Goal: Task Accomplishment & Management: Use online tool/utility

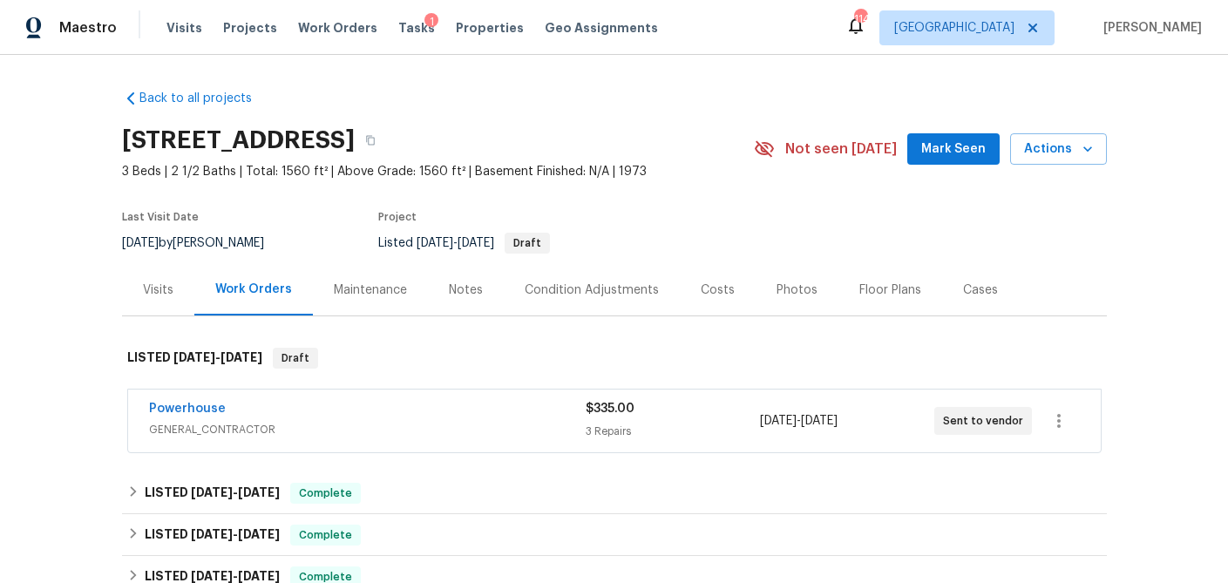
scroll to position [1, 0]
click at [180, 24] on span "Visits" at bounding box center [184, 27] width 36 height 17
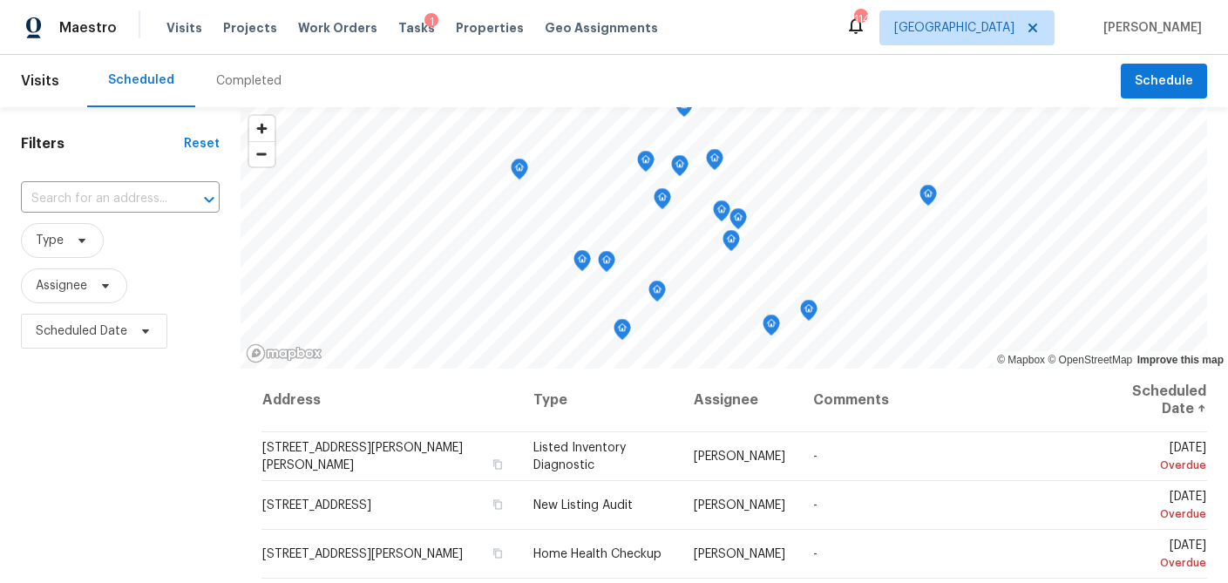
click at [232, 74] on div "Completed" at bounding box center [248, 80] width 65 height 17
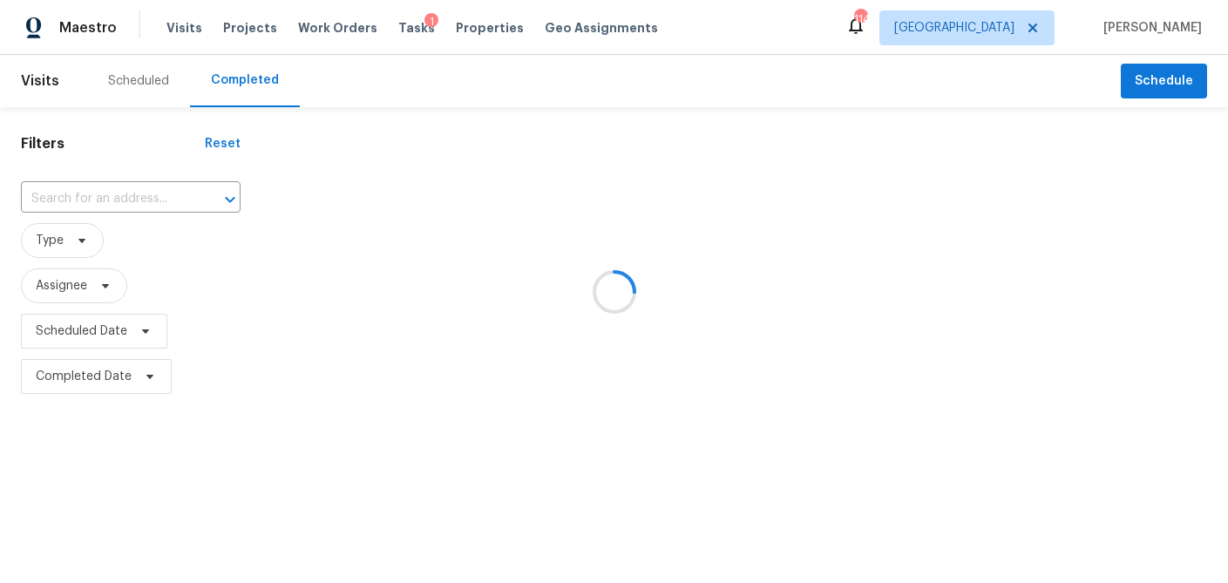
click at [73, 193] on div at bounding box center [614, 291] width 1228 height 583
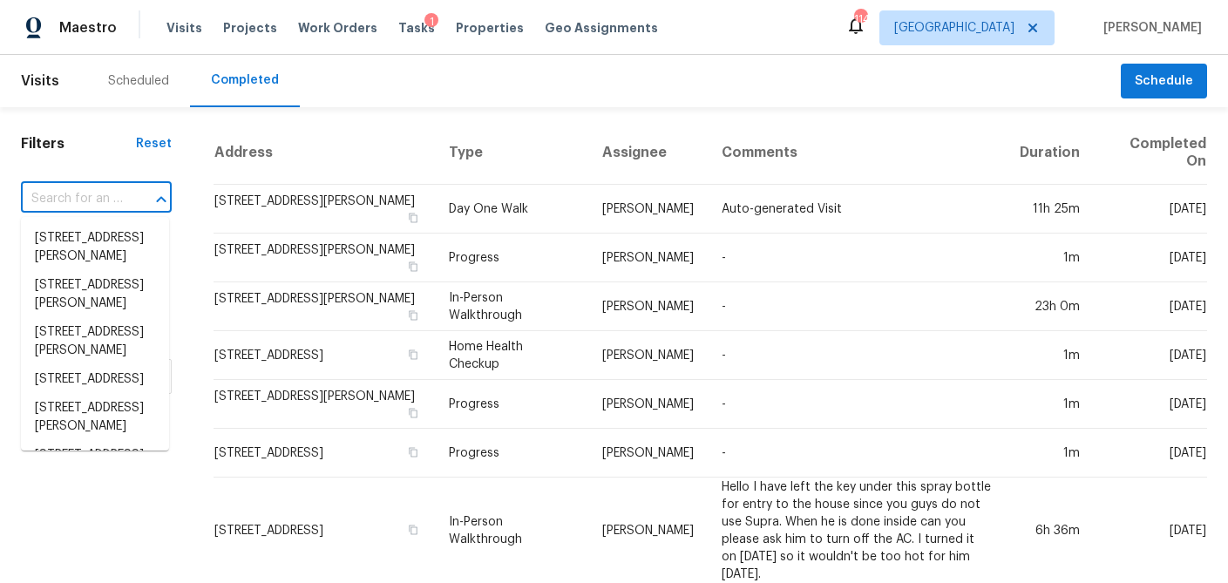
click at [35, 206] on input "text" at bounding box center [72, 199] width 102 height 27
paste input "4640 Elm Ridge Ct,"
type input "4640 Elm Ridge Ct,"
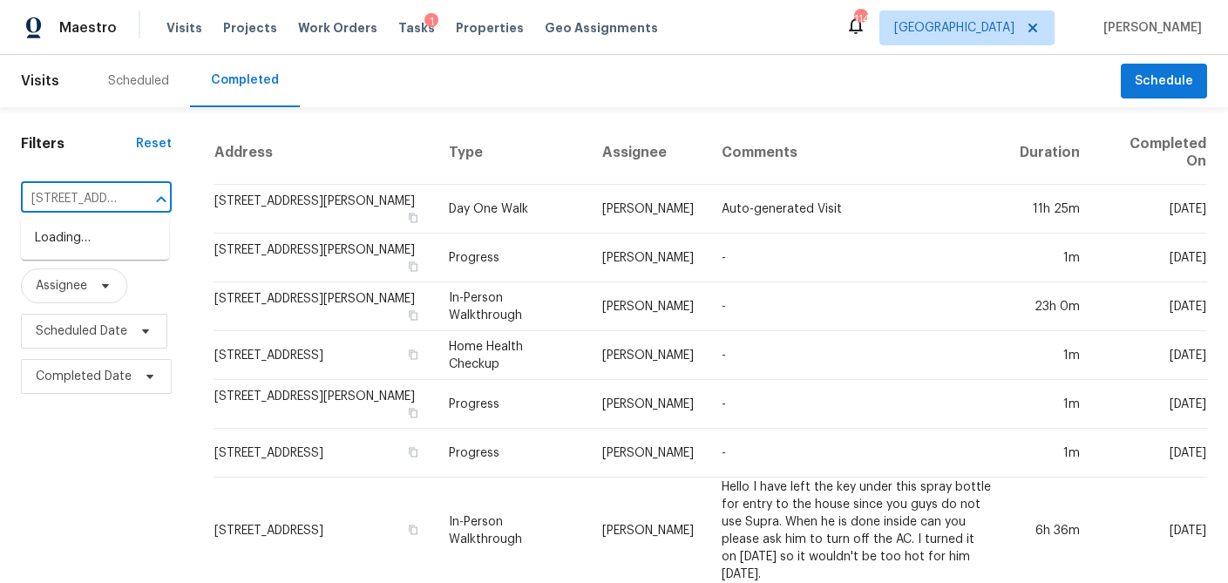
scroll to position [0, 22]
click at [61, 238] on li "4640 Elm Ridge Ct, Stone Mountain, GA 30083" at bounding box center [95, 238] width 148 height 29
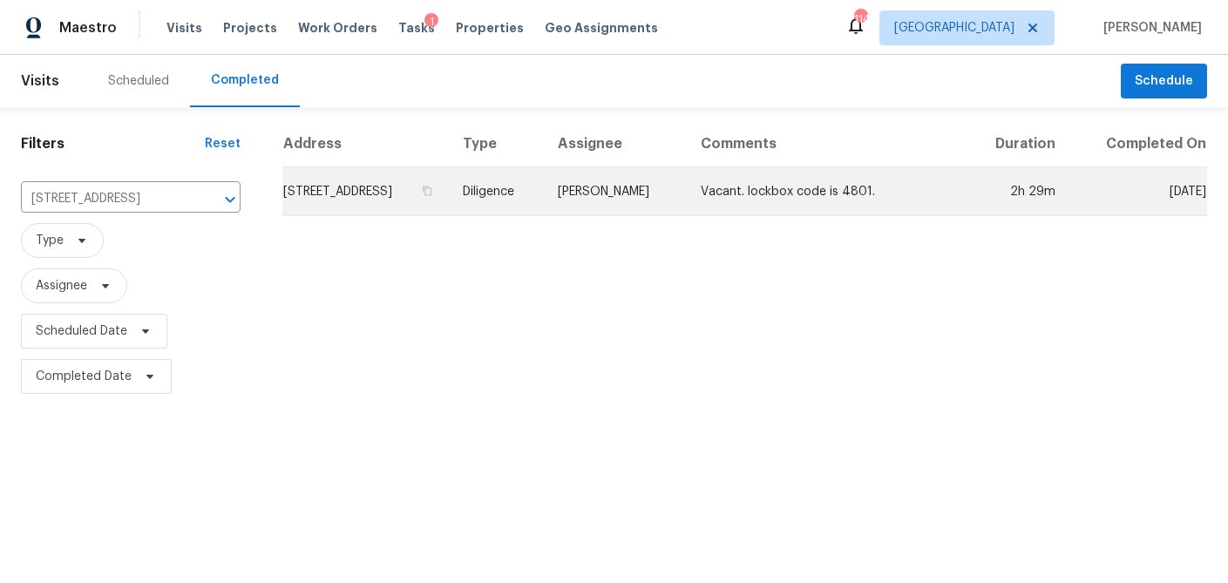
click at [420, 186] on td "4640 Elm Ridge Ct, Stone Mountain, GA 30083" at bounding box center [365, 191] width 166 height 49
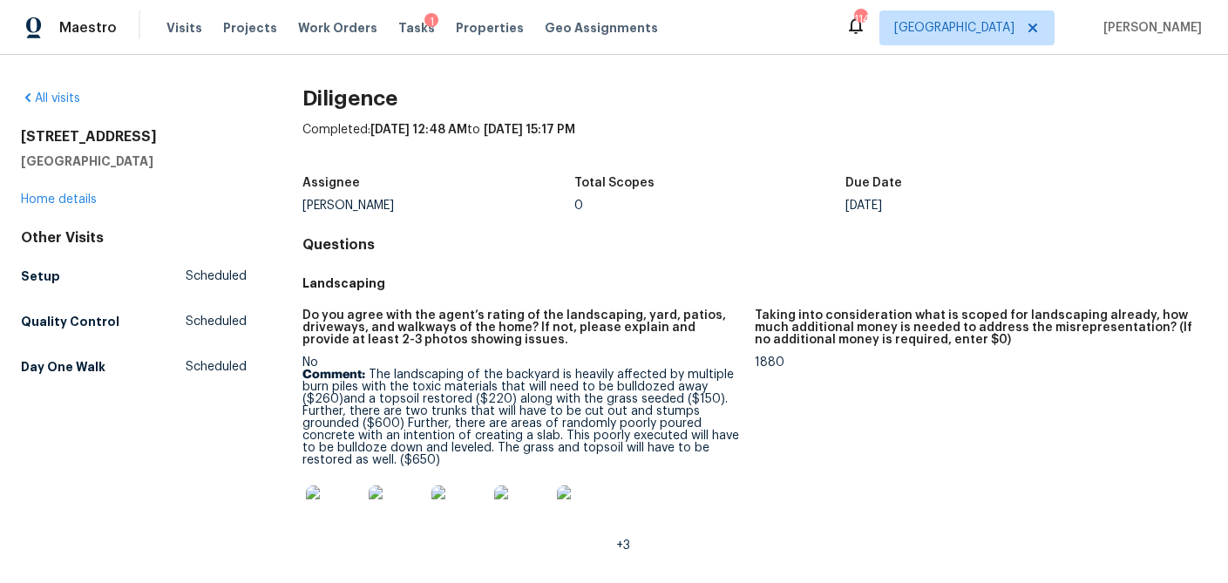
click at [132, 128] on h2 "4640 Elm Ridge Ct" at bounding box center [134, 136] width 226 height 17
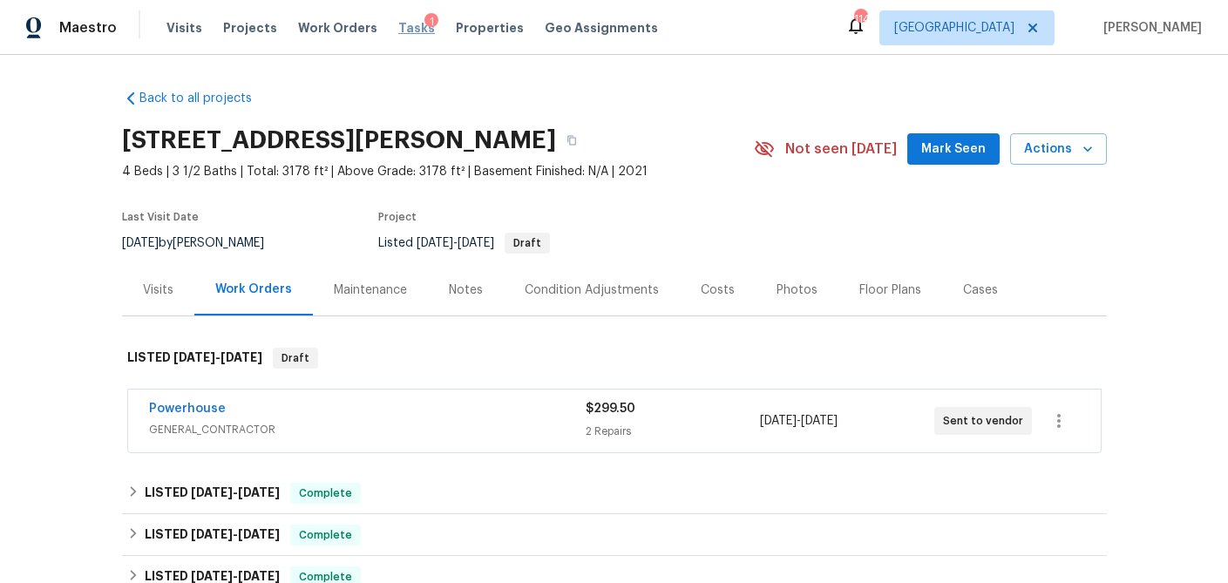
click at [398, 26] on span "Tasks" at bounding box center [416, 28] width 37 height 12
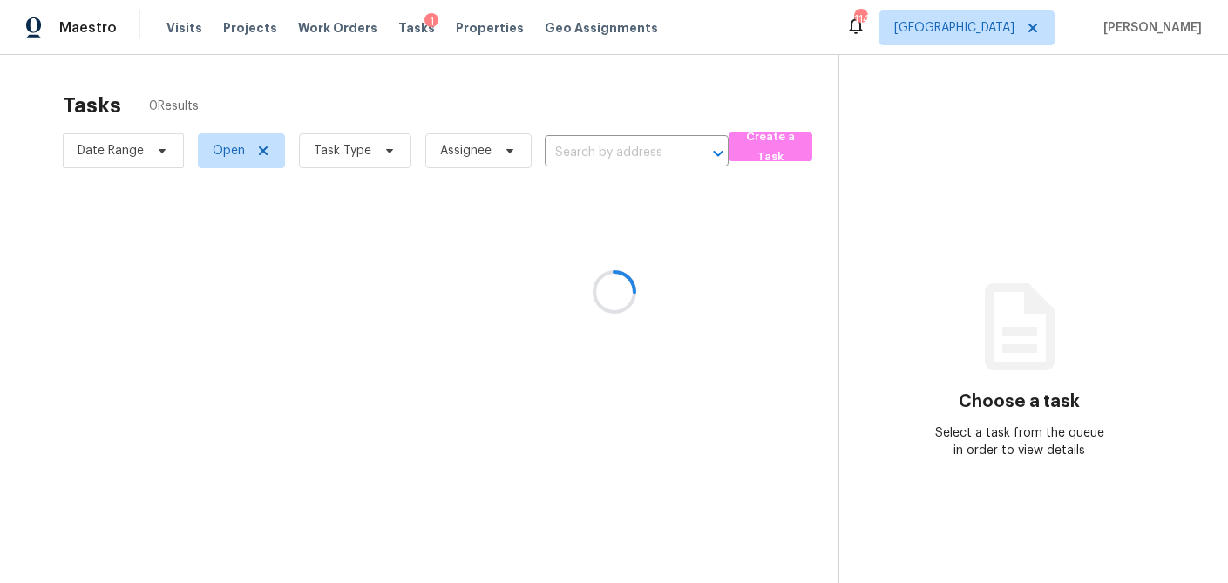
click at [387, 153] on div at bounding box center [614, 291] width 1228 height 583
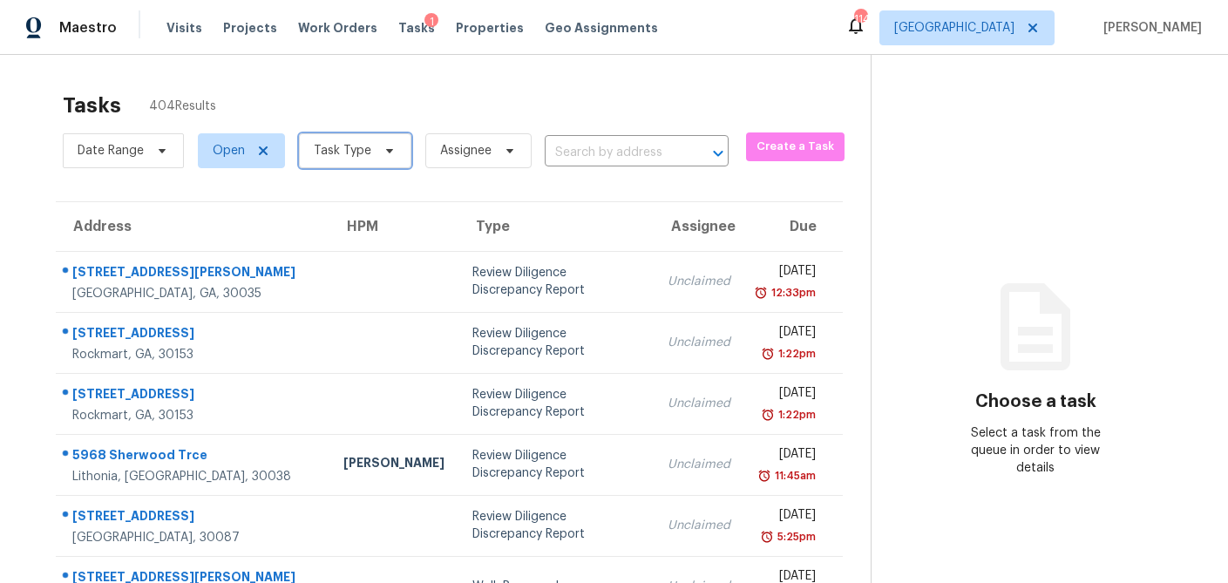
click at [387, 153] on icon at bounding box center [389, 151] width 14 height 14
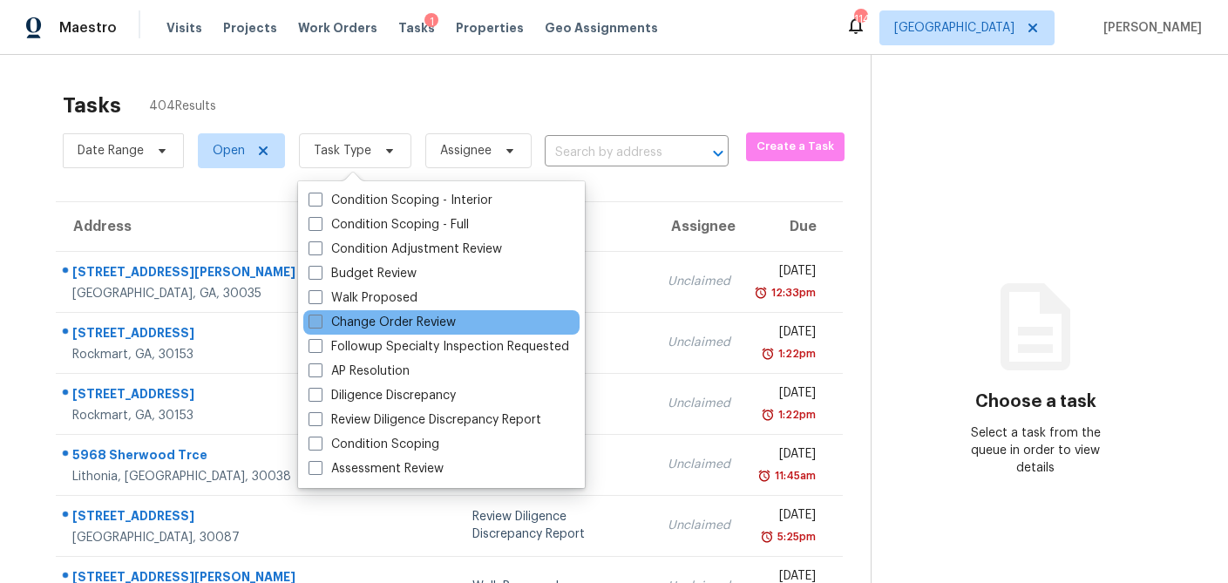
click at [312, 328] on span at bounding box center [315, 322] width 14 height 14
click at [312, 325] on input "Change Order Review" at bounding box center [313, 319] width 11 height 11
checkbox input "true"
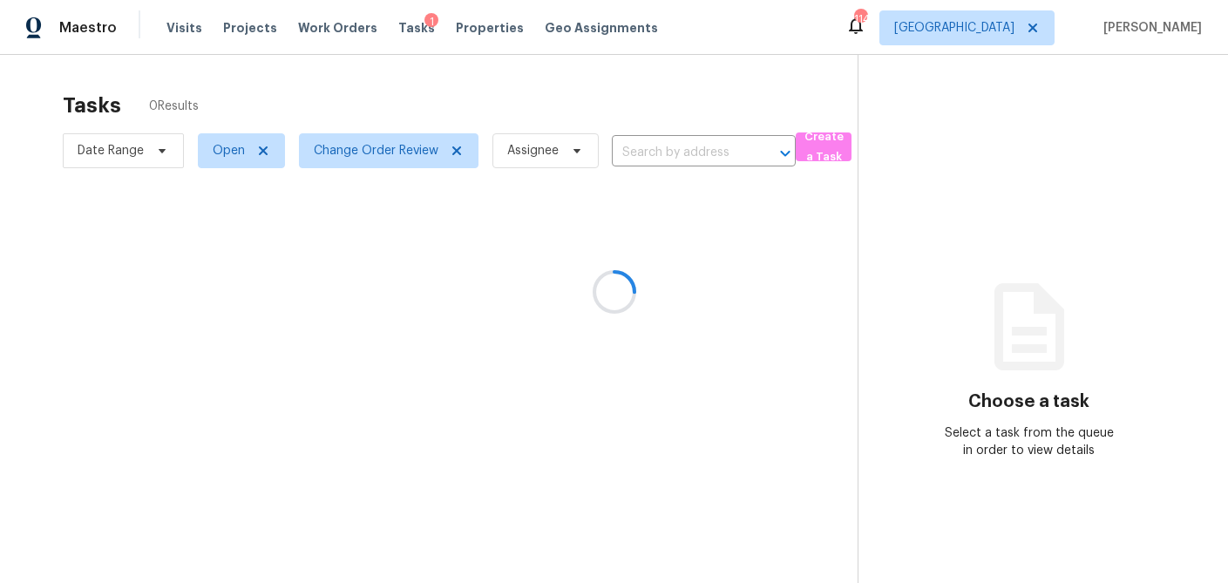
click at [354, 104] on div at bounding box center [614, 291] width 1228 height 583
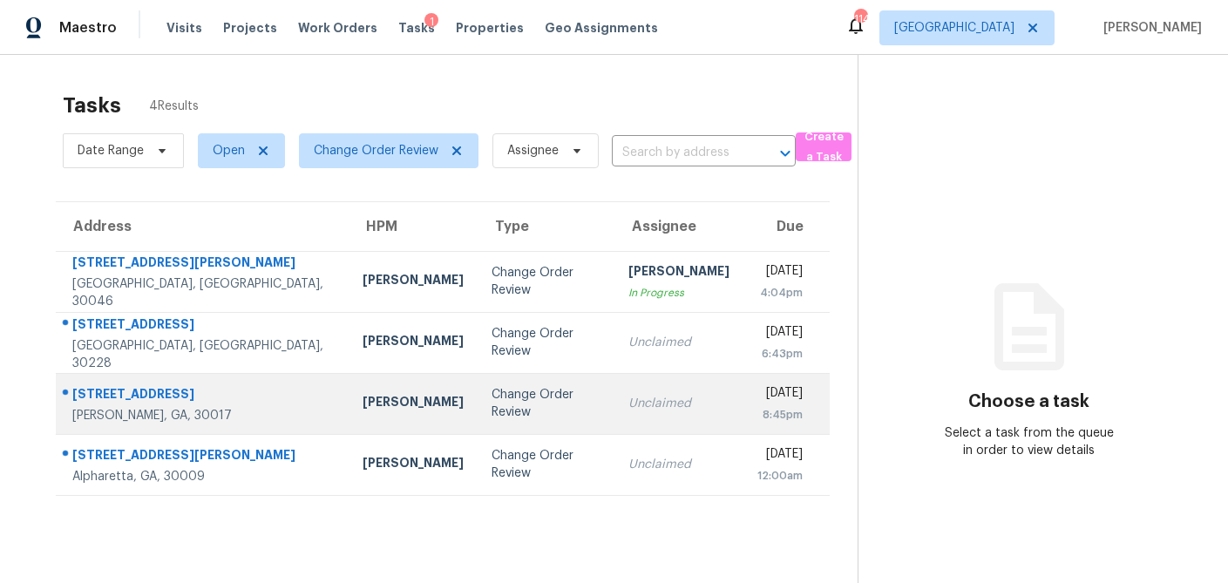
click at [362, 396] on div "[PERSON_NAME]" at bounding box center [412, 404] width 101 height 22
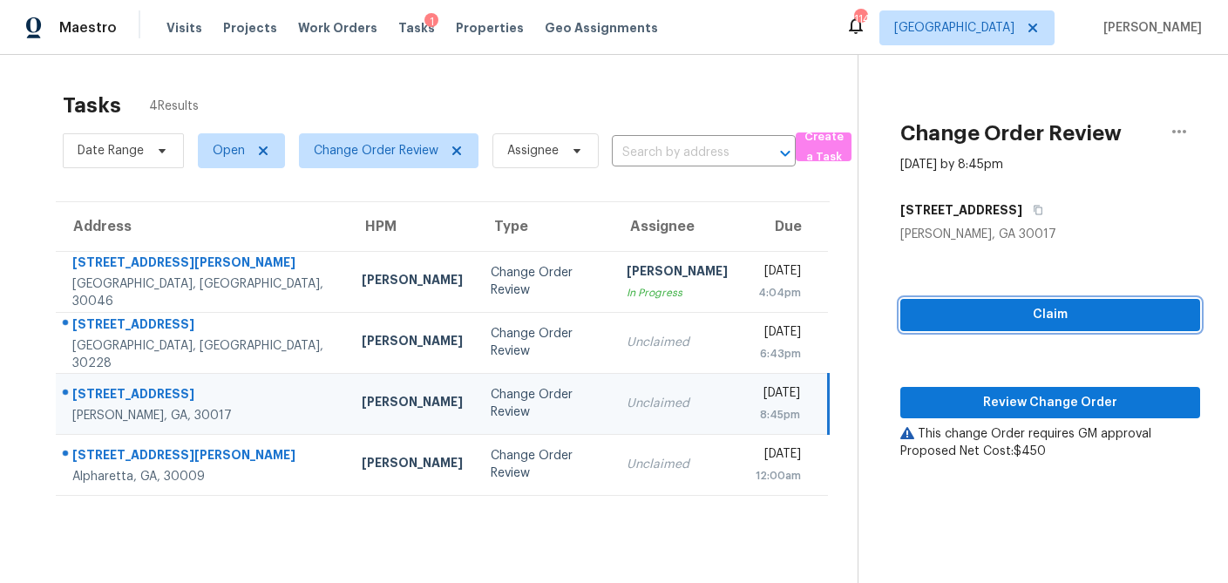
click at [1060, 305] on span "Claim" at bounding box center [1050, 315] width 272 height 22
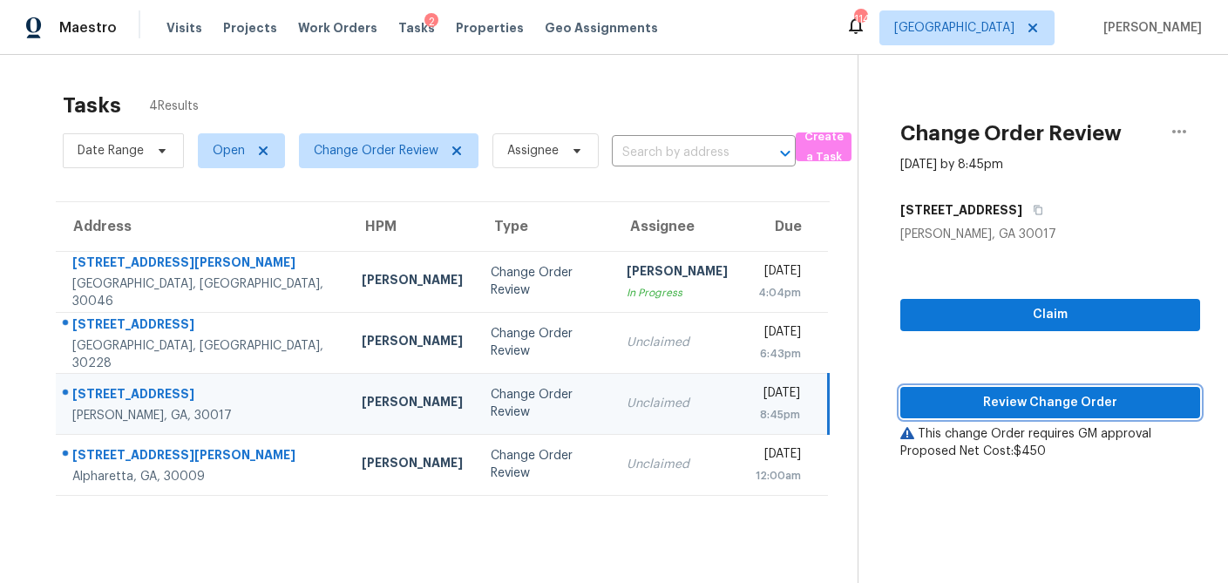
click at [1033, 394] on span "Review Change Order" at bounding box center [1050, 403] width 272 height 22
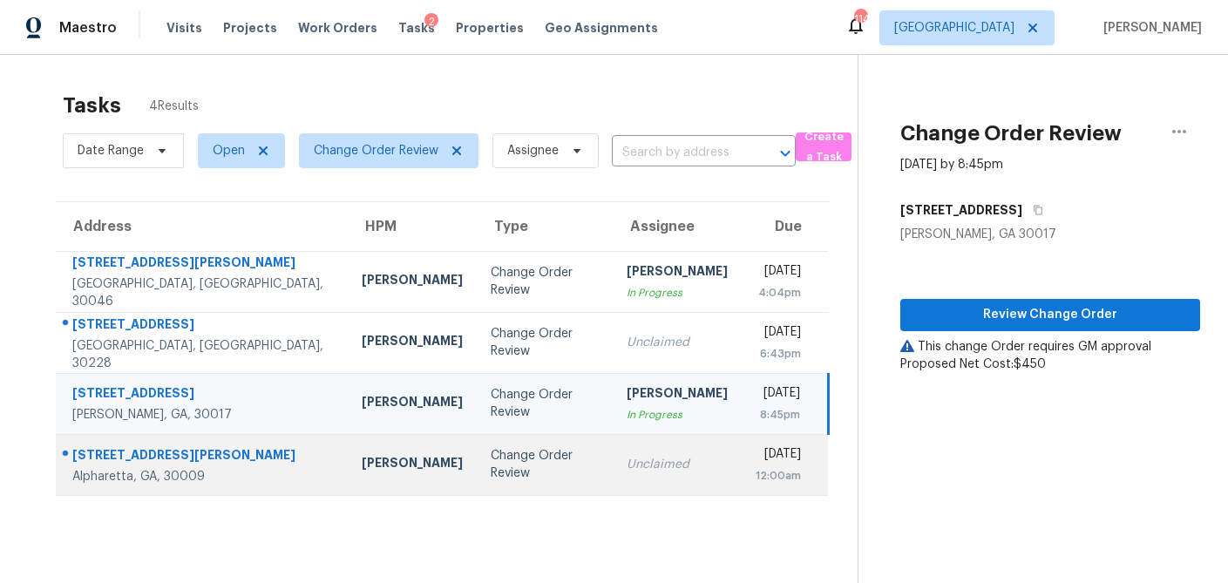
click at [493, 457] on div "Change Order Review" at bounding box center [545, 464] width 109 height 35
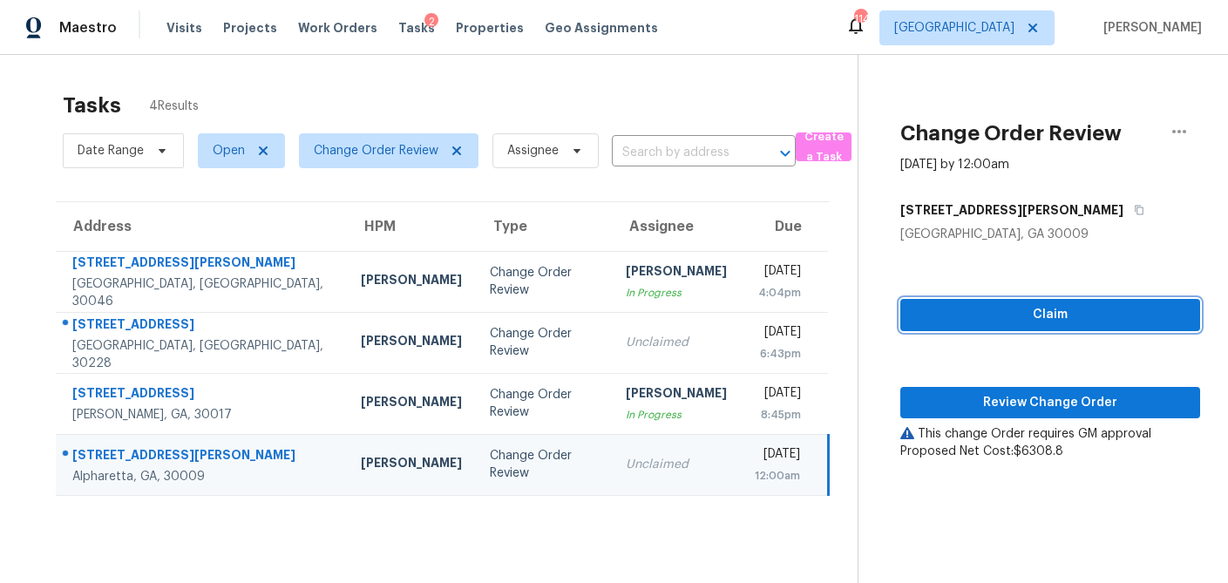
click at [1023, 315] on span "Claim" at bounding box center [1050, 315] width 272 height 22
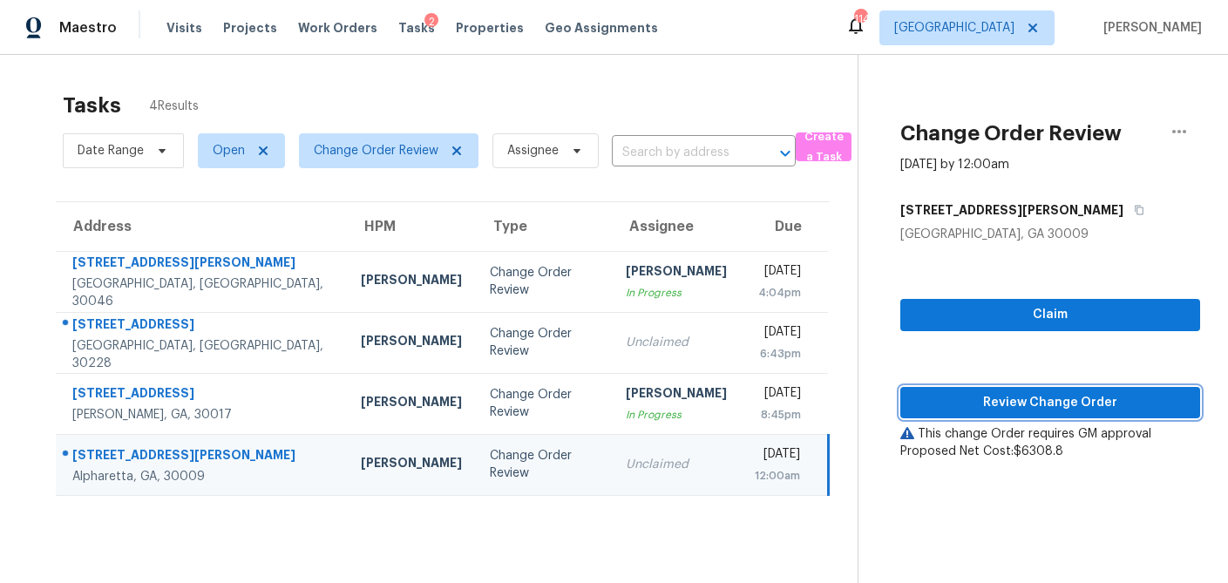
click at [1000, 403] on span "Review Change Order" at bounding box center [1050, 403] width 272 height 22
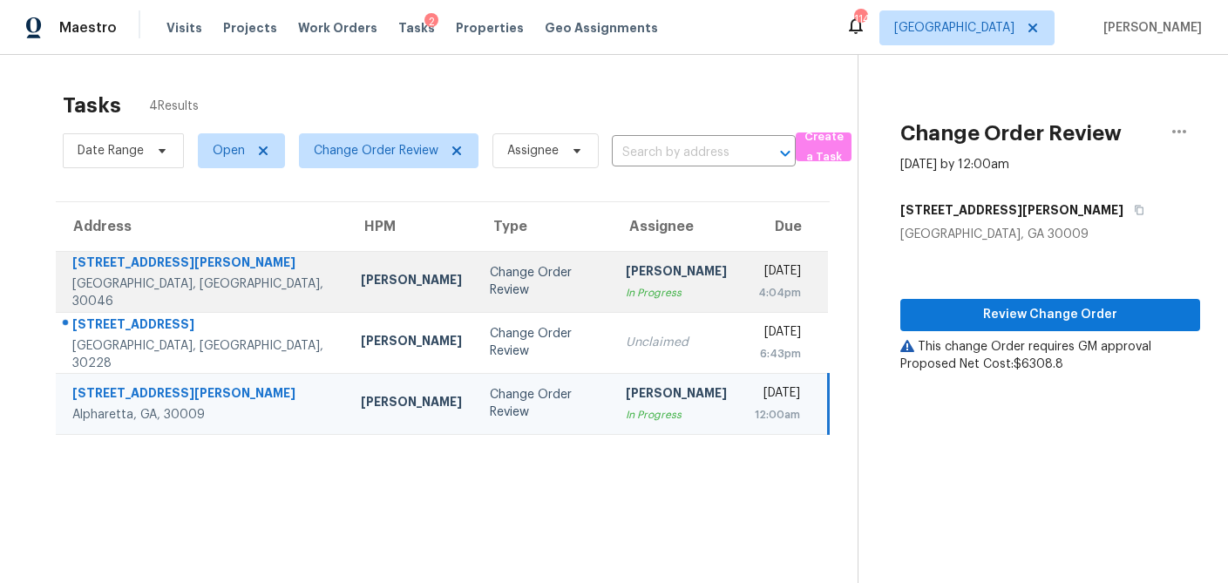
click at [349, 298] on td "[PERSON_NAME]" at bounding box center [411, 281] width 129 height 61
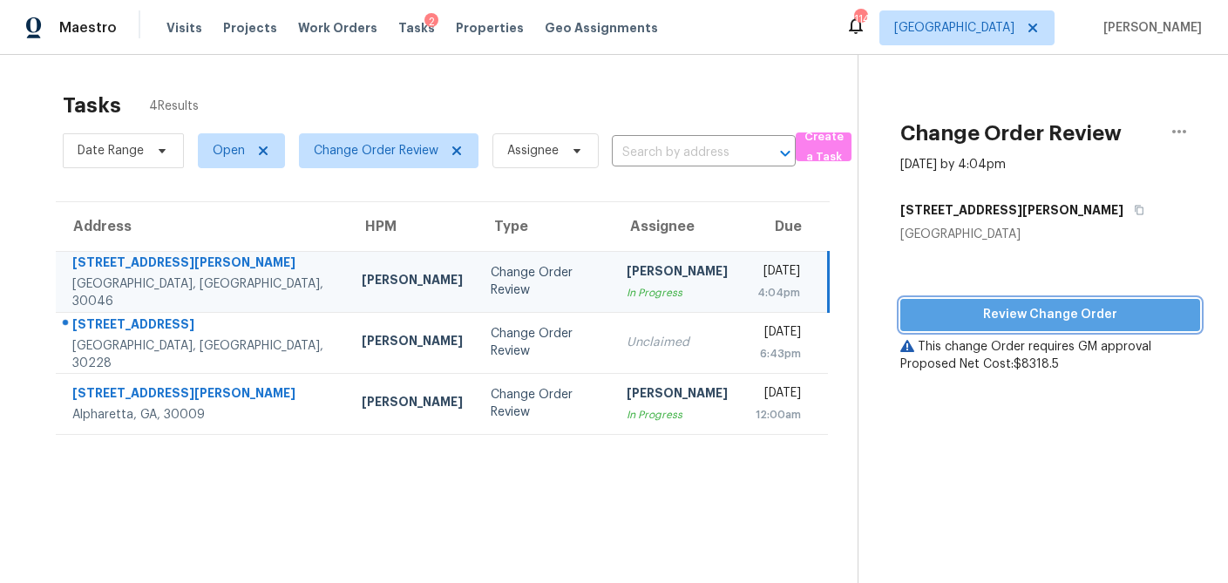
drag, startPoint x: 954, startPoint y: 317, endPoint x: 944, endPoint y: 317, distance: 10.5
click at [954, 317] on span "Review Change Order" at bounding box center [1050, 315] width 272 height 22
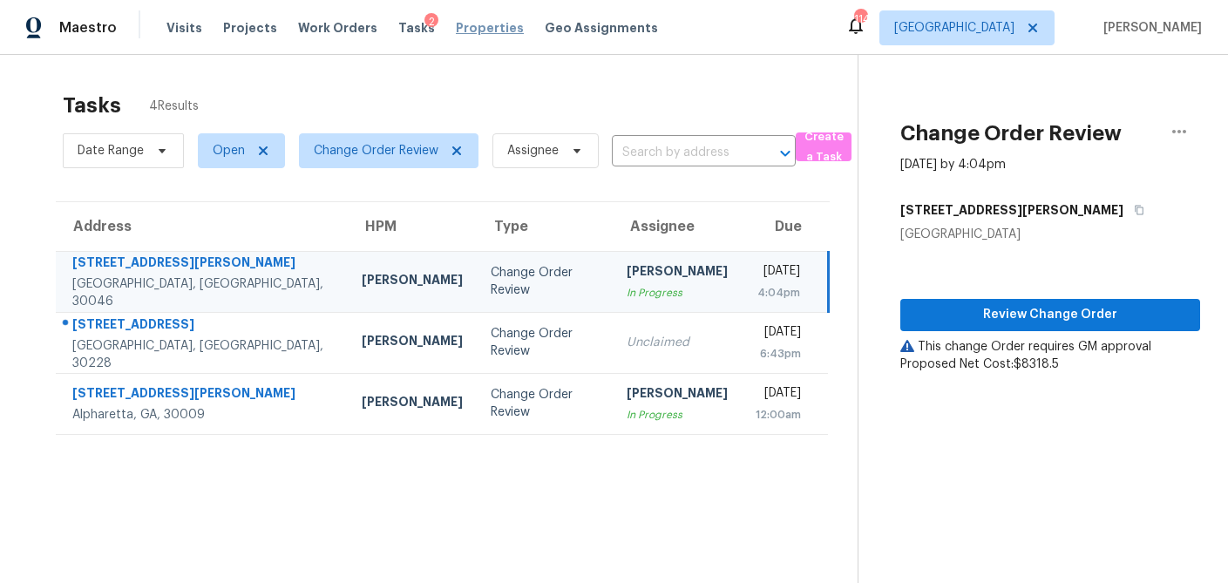
click at [471, 28] on span "Properties" at bounding box center [490, 27] width 68 height 17
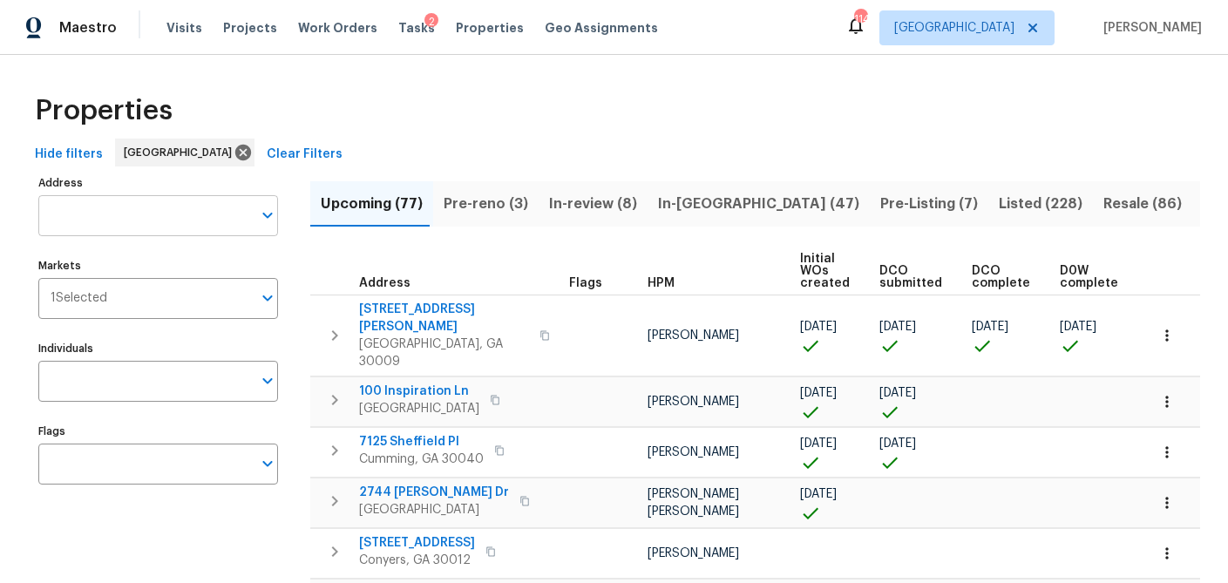
click at [116, 217] on input "Address" at bounding box center [144, 215] width 213 height 41
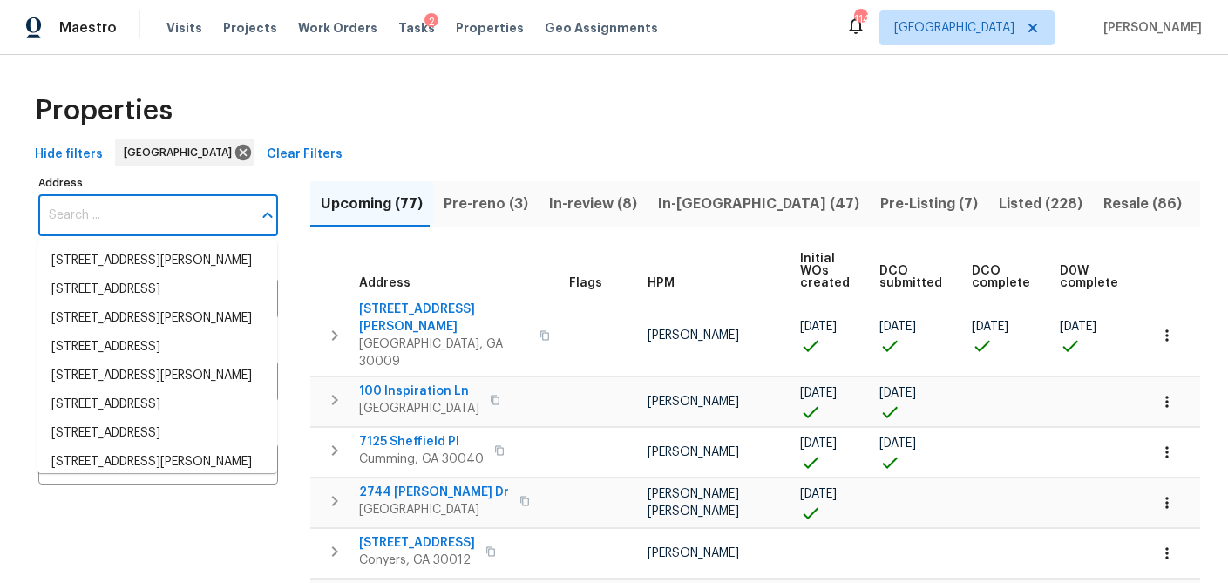
paste input "[STREET_ADDRESS][PERSON_NAME]"
type input "[STREET_ADDRESS][PERSON_NAME]"
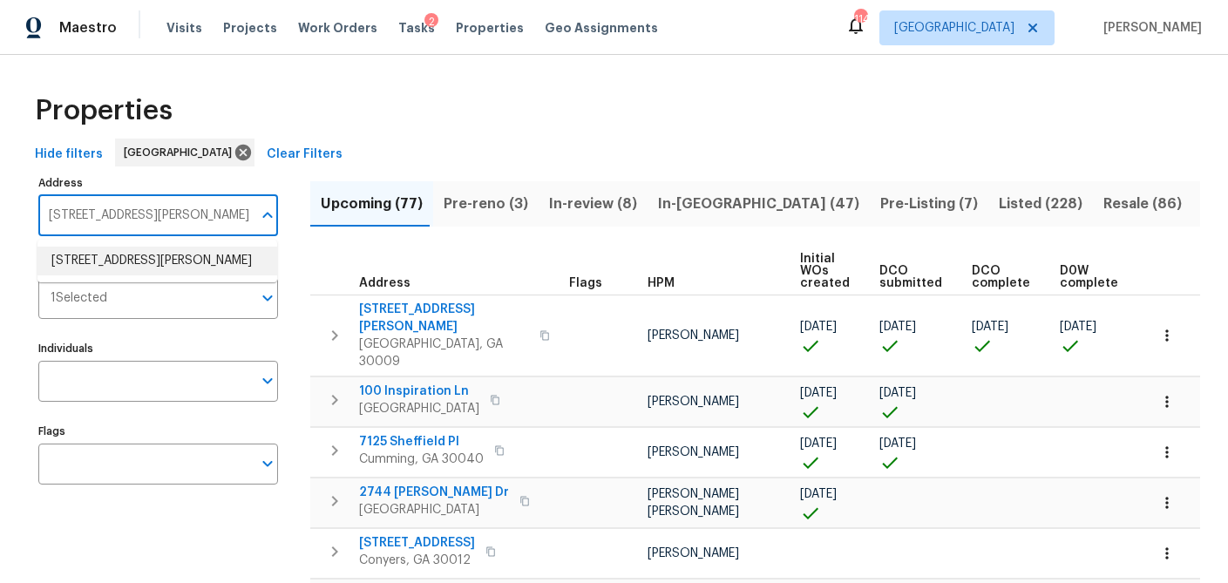
click at [107, 266] on li "135 Harris Cir Lawrenceville GA 30046" at bounding box center [157, 261] width 240 height 29
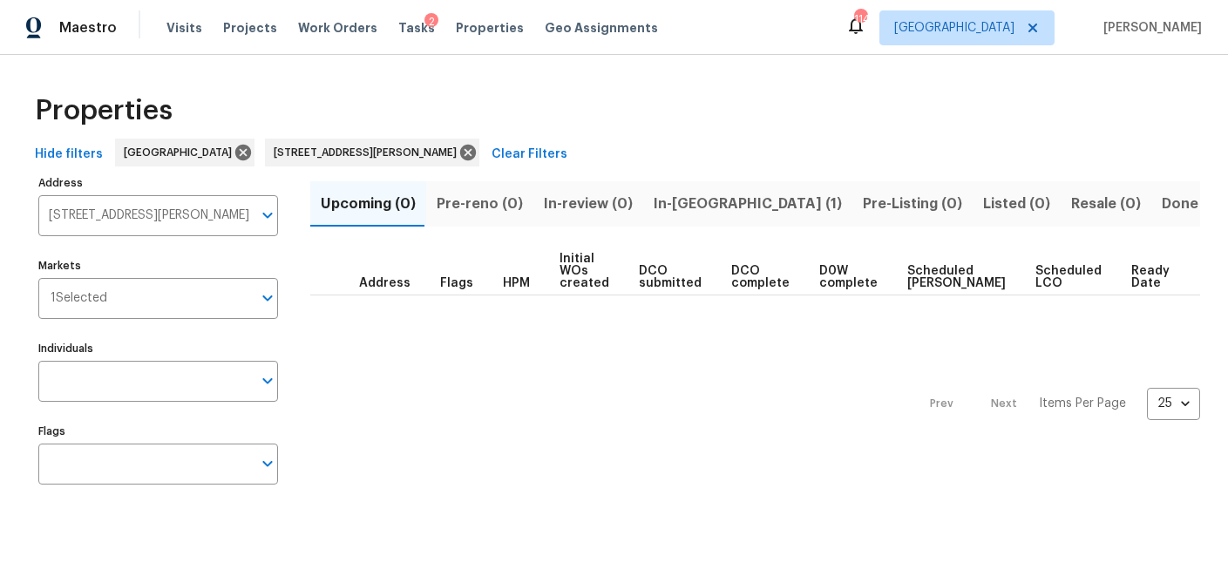
click at [683, 207] on span "In-reno (1)" at bounding box center [747, 204] width 188 height 24
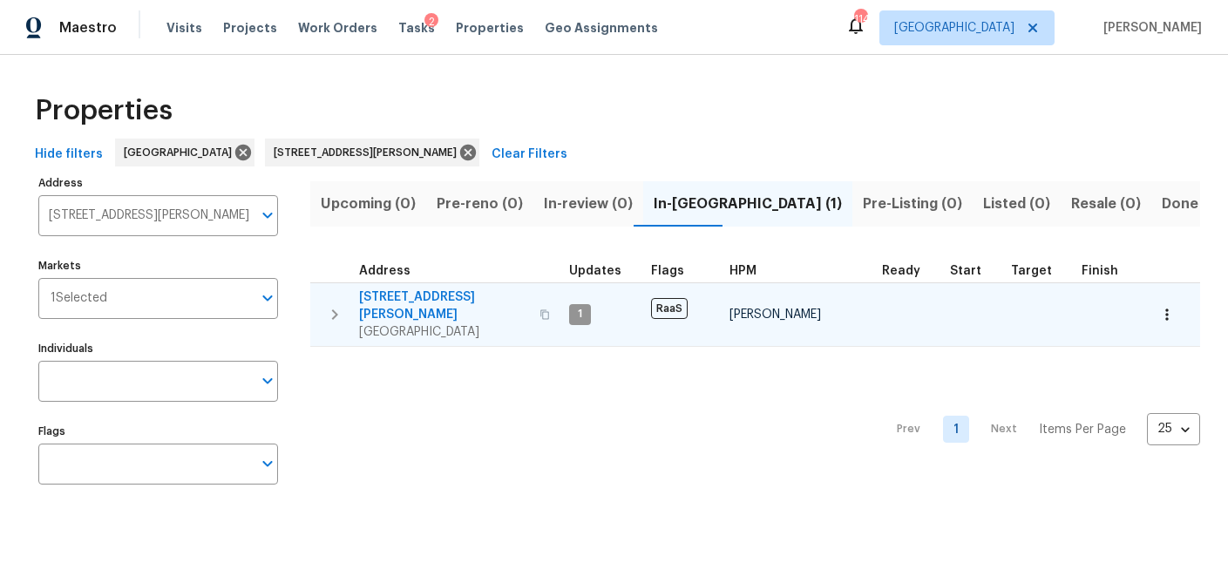
click at [539, 309] on icon "button" at bounding box center [544, 314] width 10 height 10
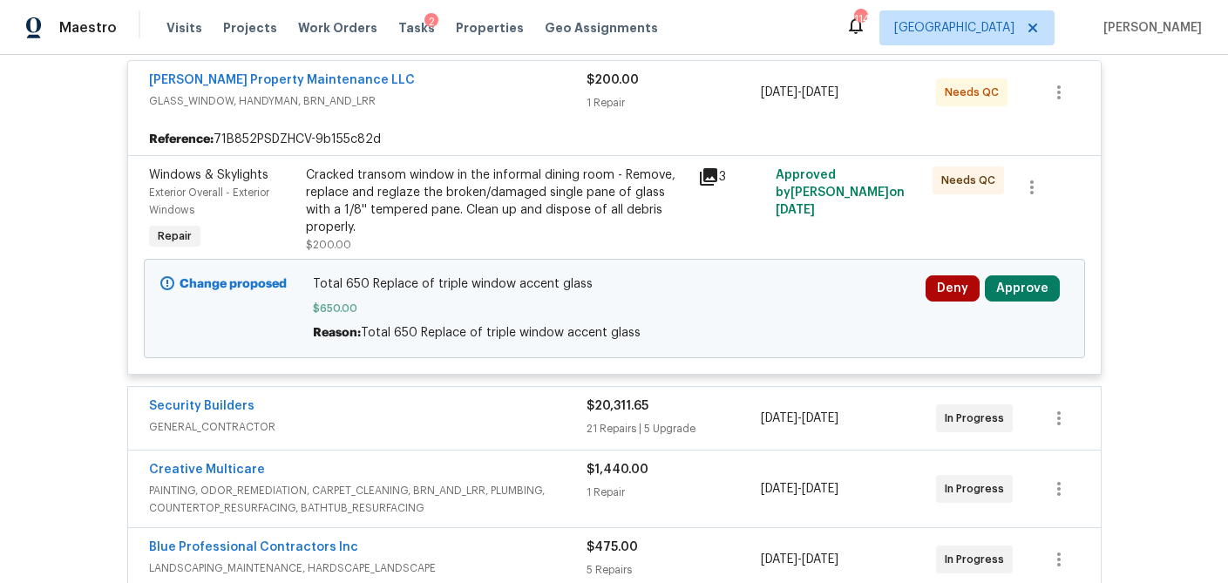
scroll to position [338, 0]
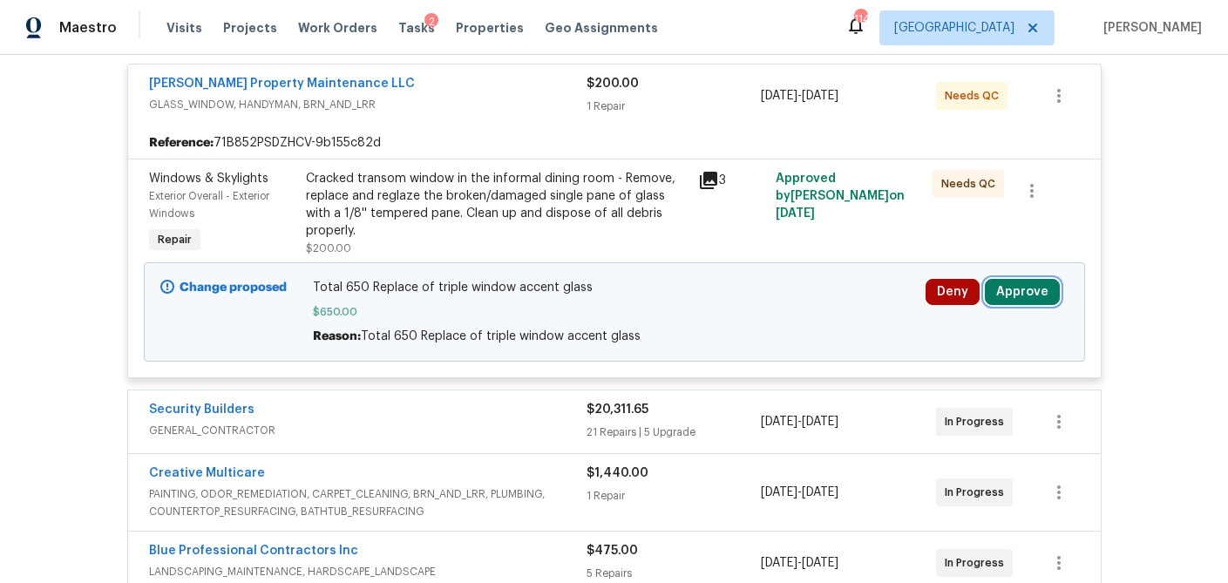
click at [1016, 301] on button "Approve" at bounding box center [1022, 292] width 75 height 26
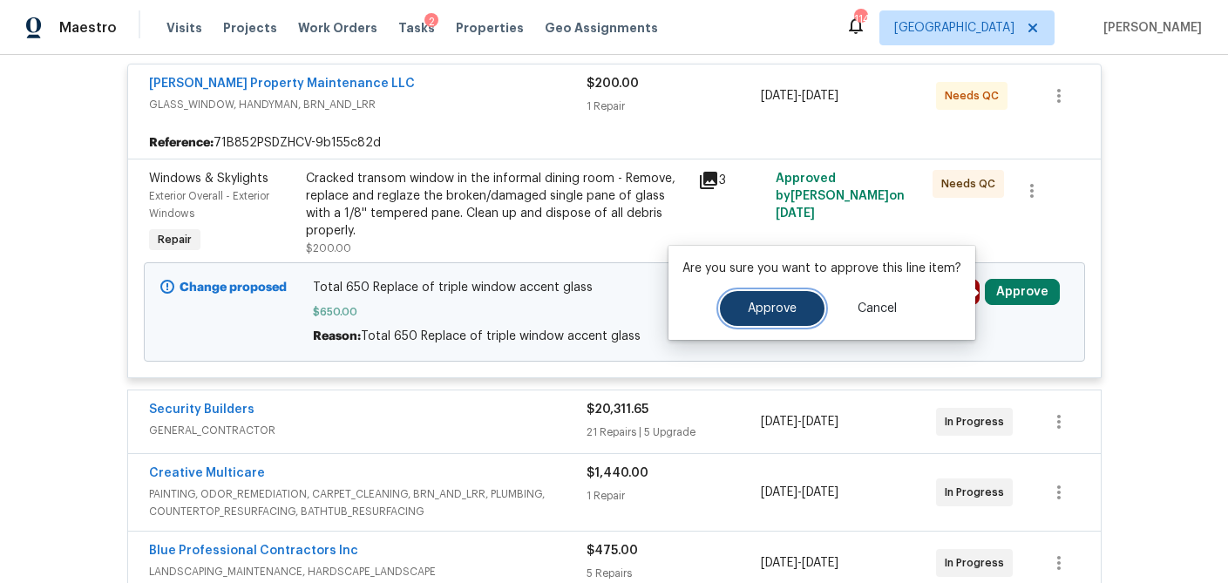
click at [763, 300] on button "Approve" at bounding box center [772, 308] width 105 height 35
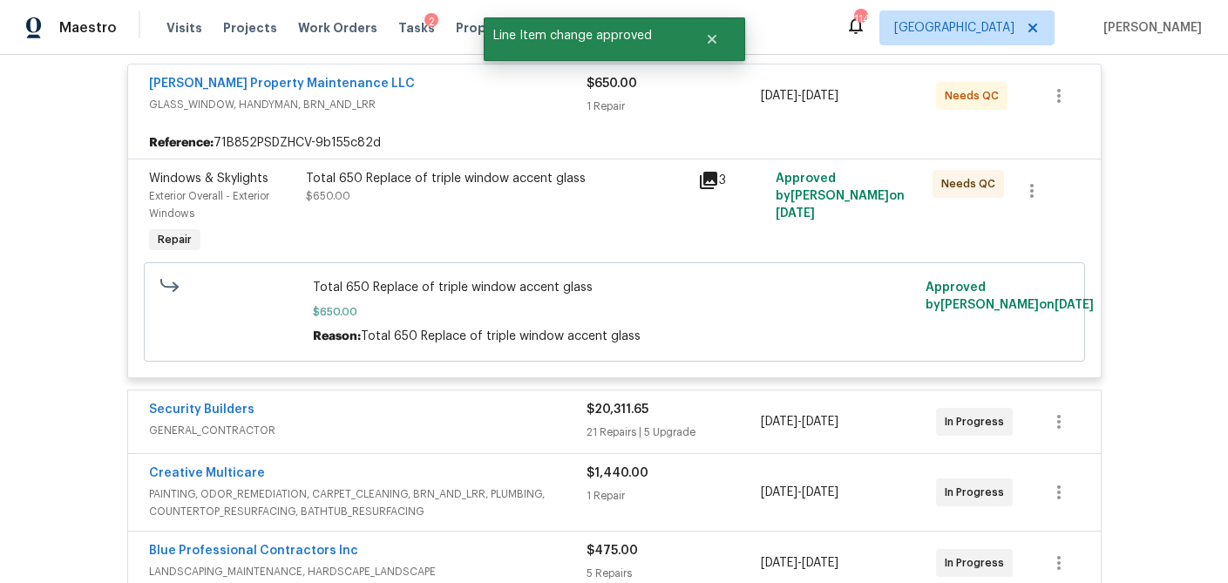
click at [678, 435] on div "21 Repairs | 5 Upgrade" at bounding box center [673, 431] width 175 height 17
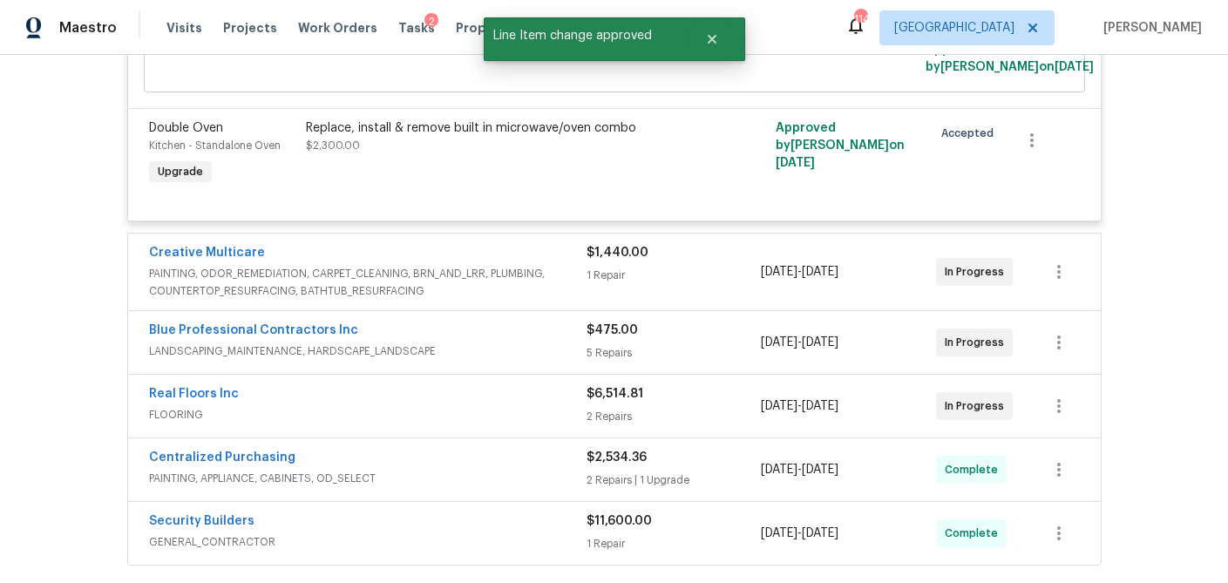
scroll to position [4981, 0]
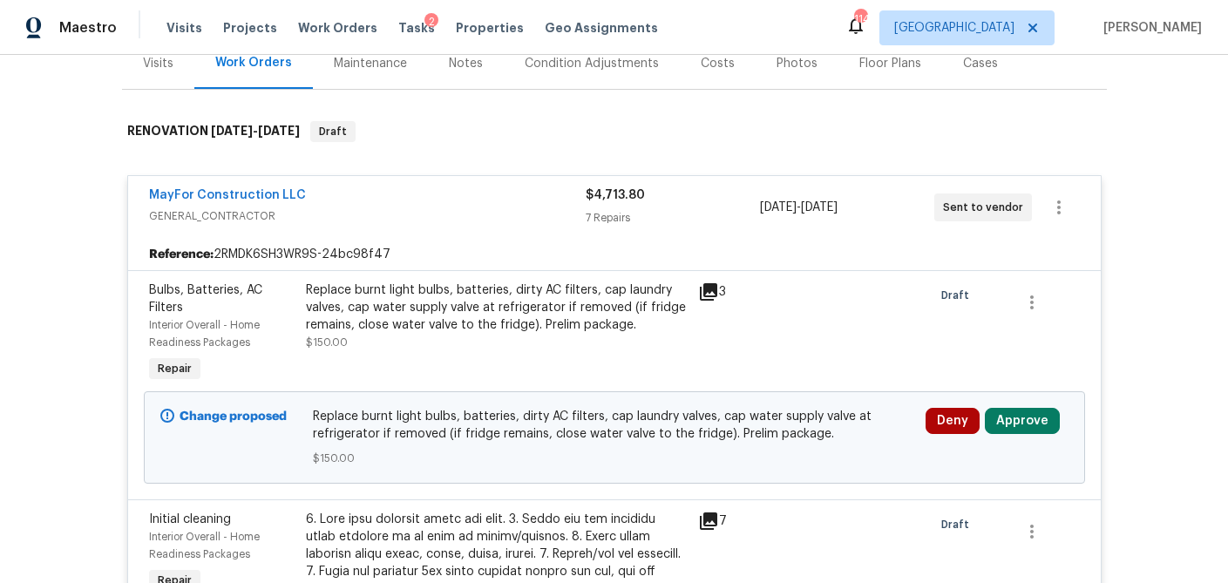
scroll to position [264, 0]
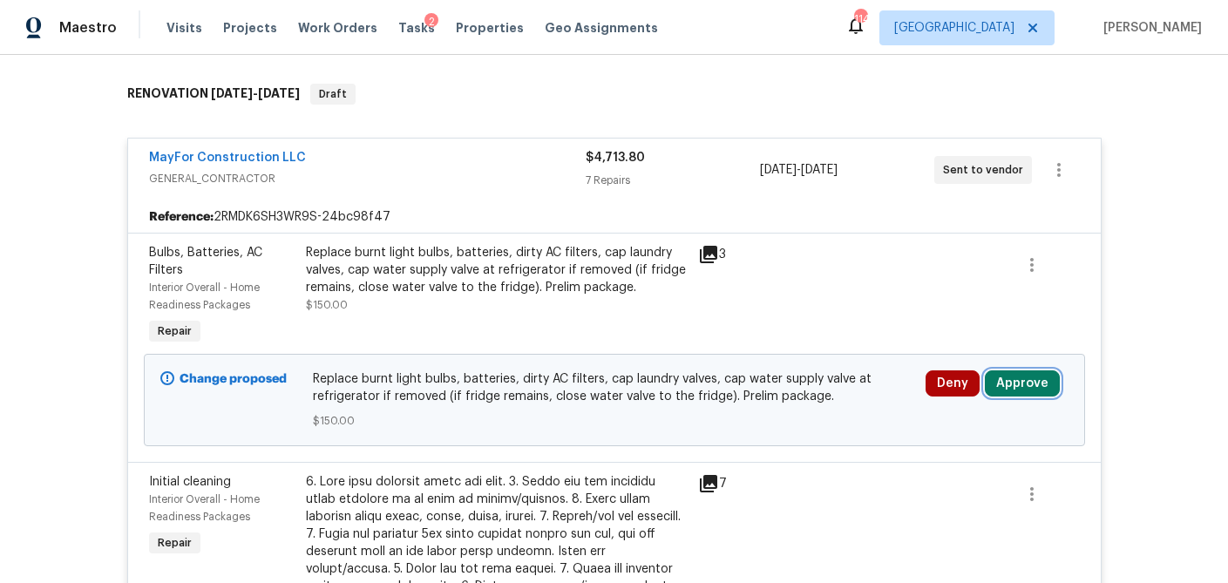
click at [1032, 386] on button "Approve" at bounding box center [1022, 383] width 75 height 26
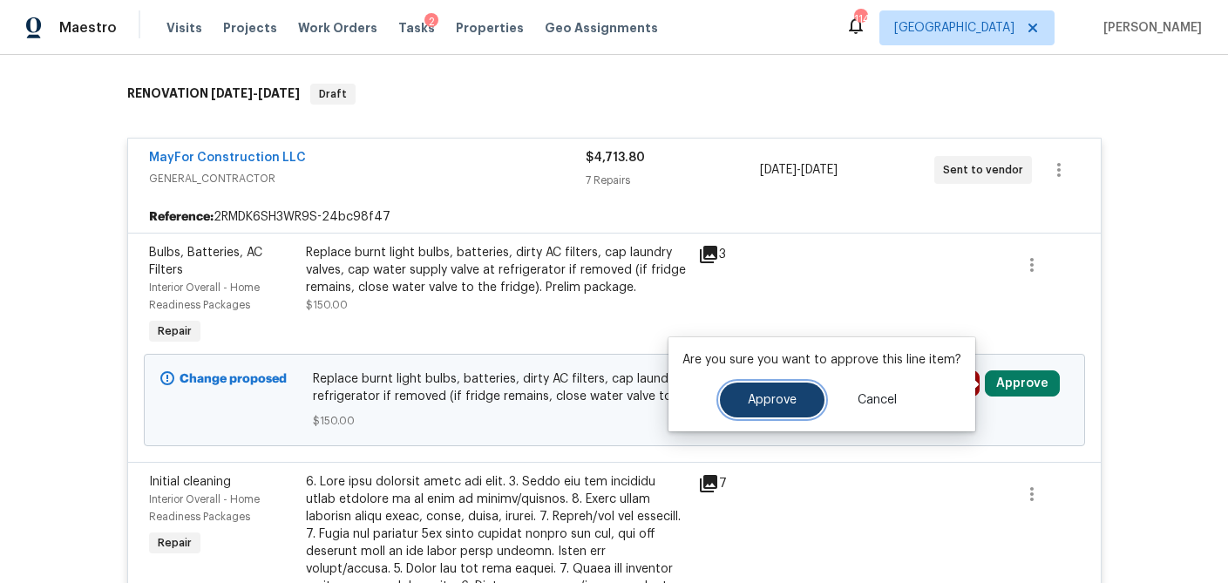
click at [783, 410] on button "Approve" at bounding box center [772, 399] width 105 height 35
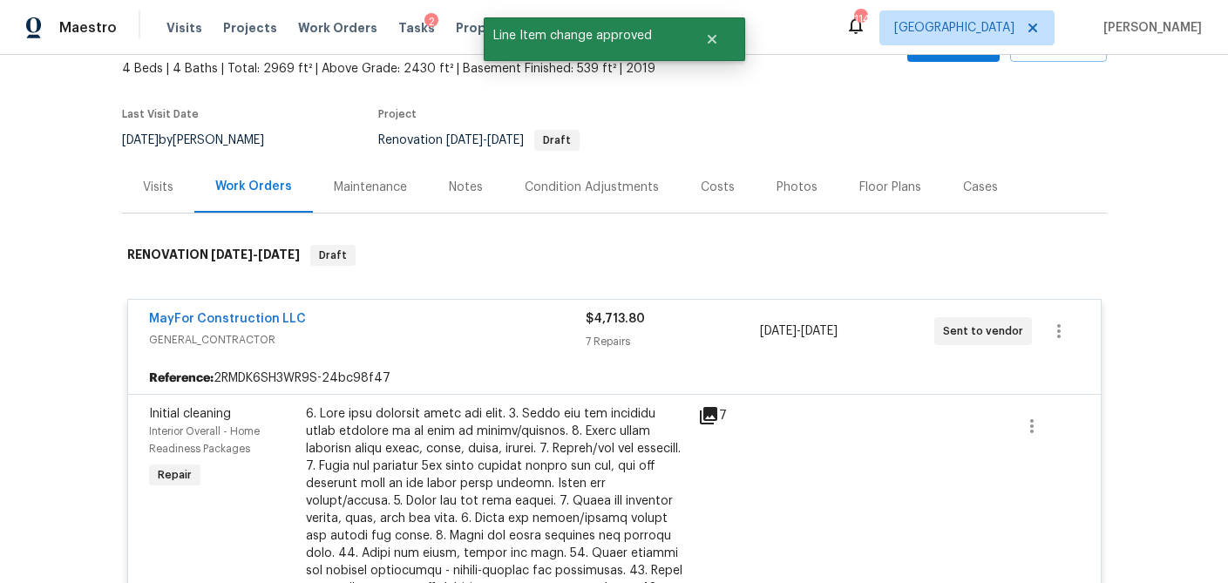
scroll to position [0, 0]
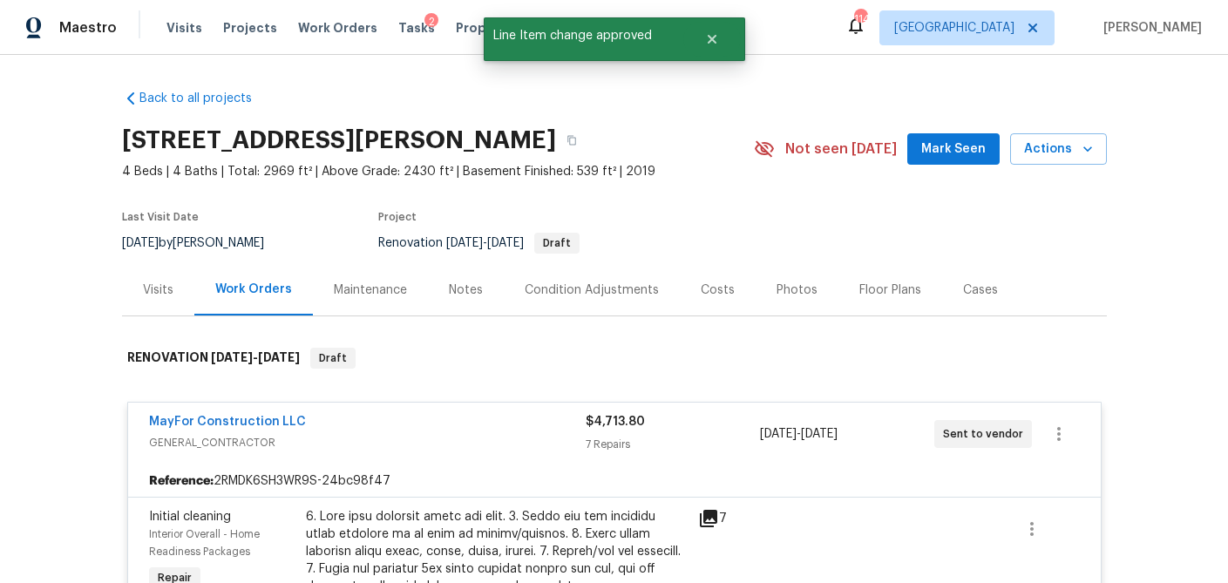
click at [164, 291] on div "Visits" at bounding box center [158, 289] width 30 height 17
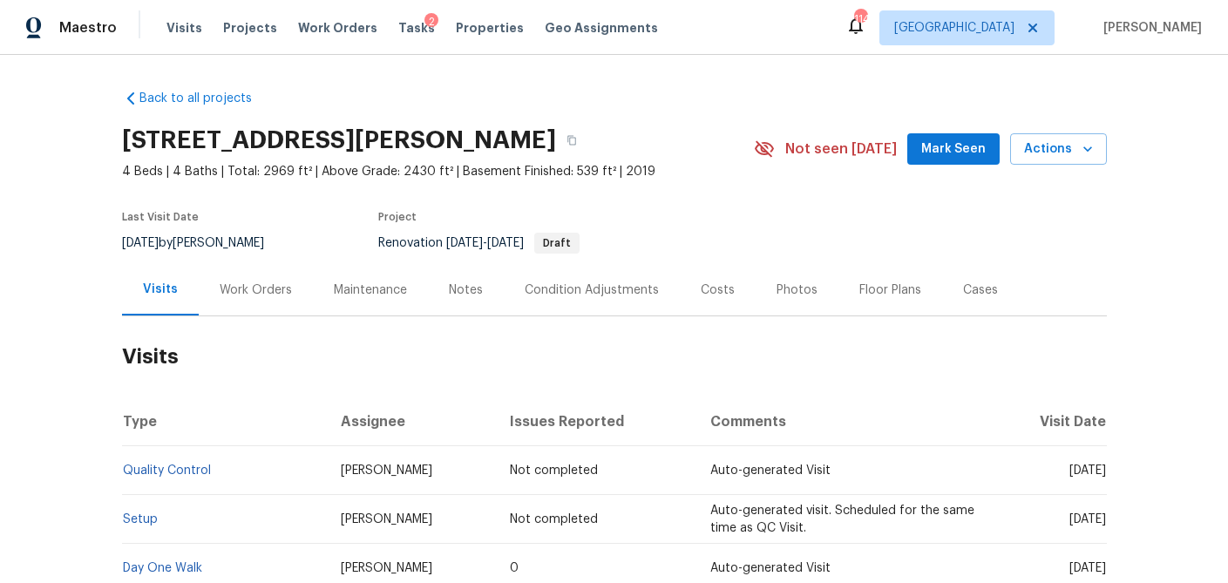
drag, startPoint x: 699, startPoint y: 291, endPoint x: 426, endPoint y: 289, distance: 272.7
click at [701, 291] on div "Costs" at bounding box center [718, 289] width 34 height 17
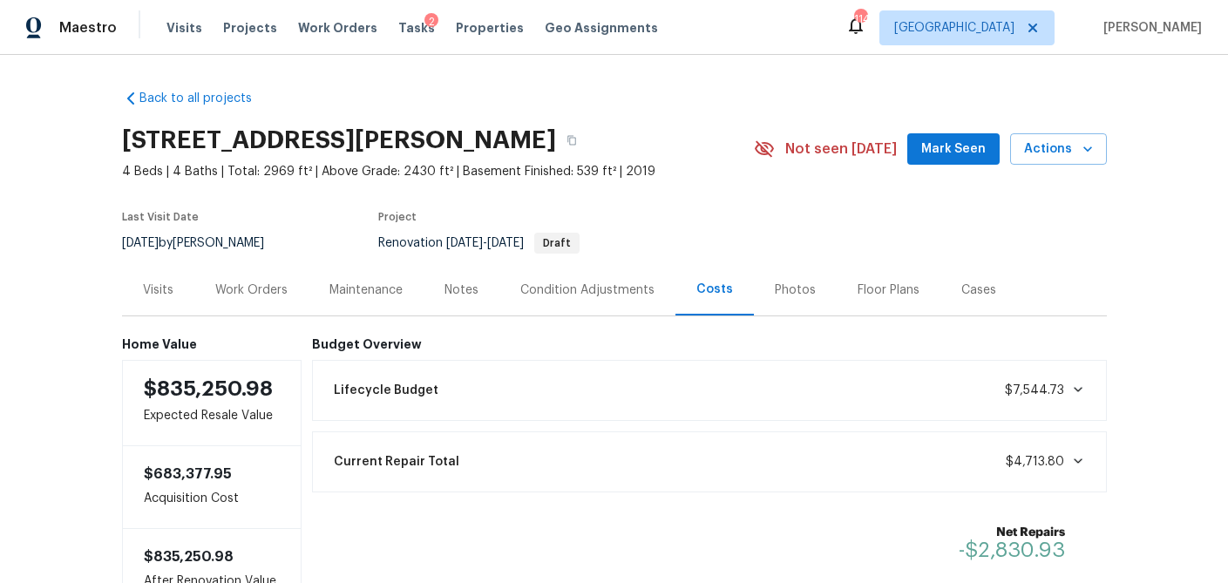
click at [248, 292] on div "Work Orders" at bounding box center [251, 289] width 72 height 17
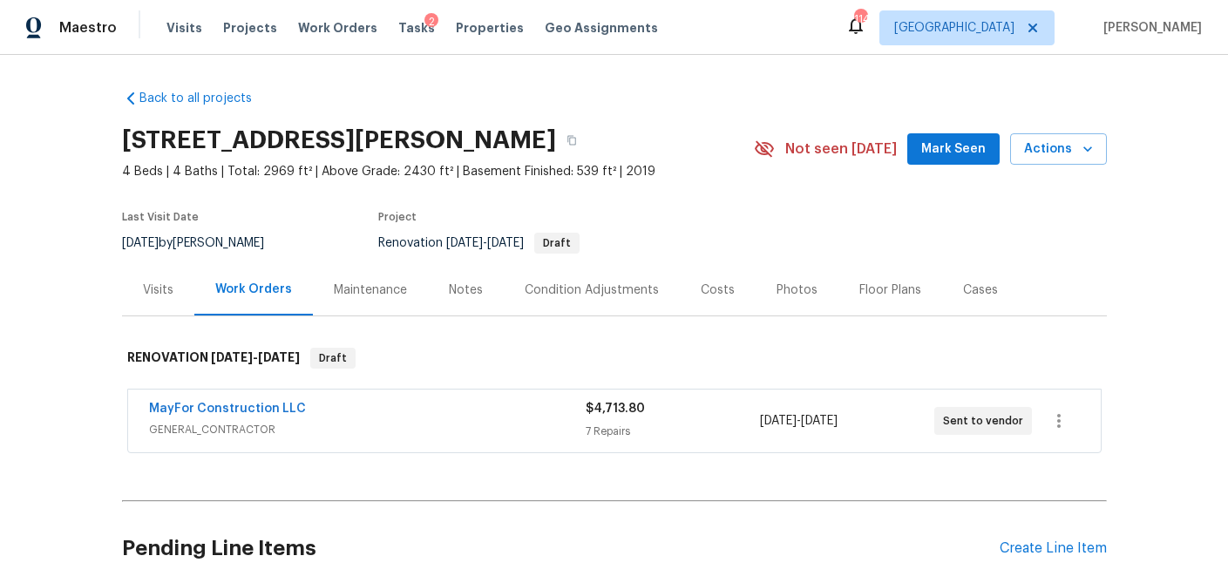
click at [334, 404] on div "MayFor Construction LLC" at bounding box center [367, 410] width 437 height 21
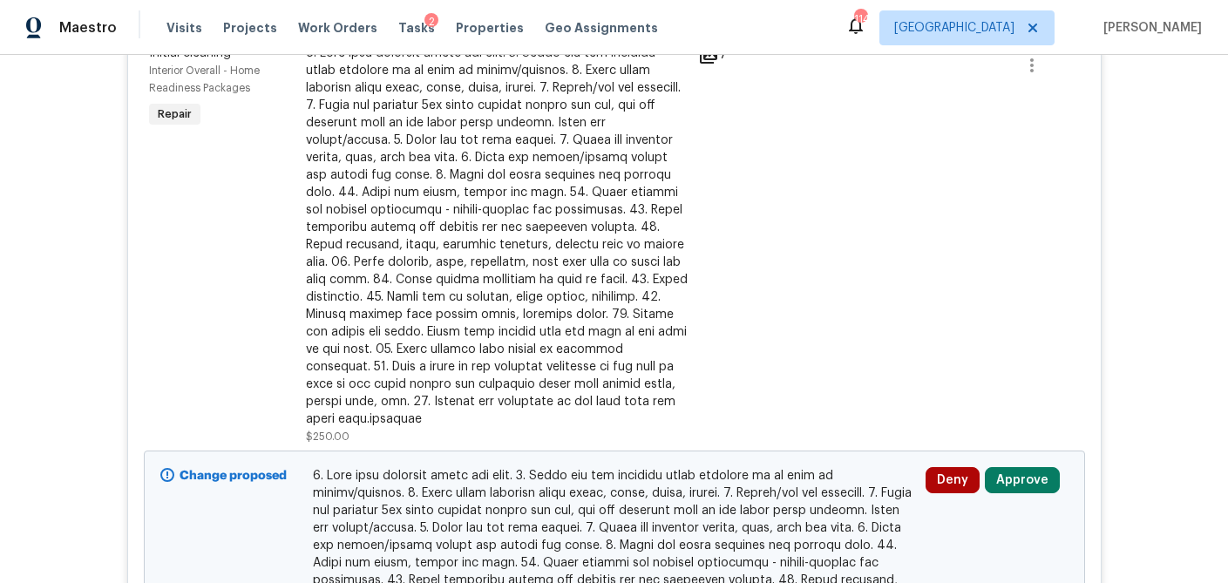
scroll to position [469, 0]
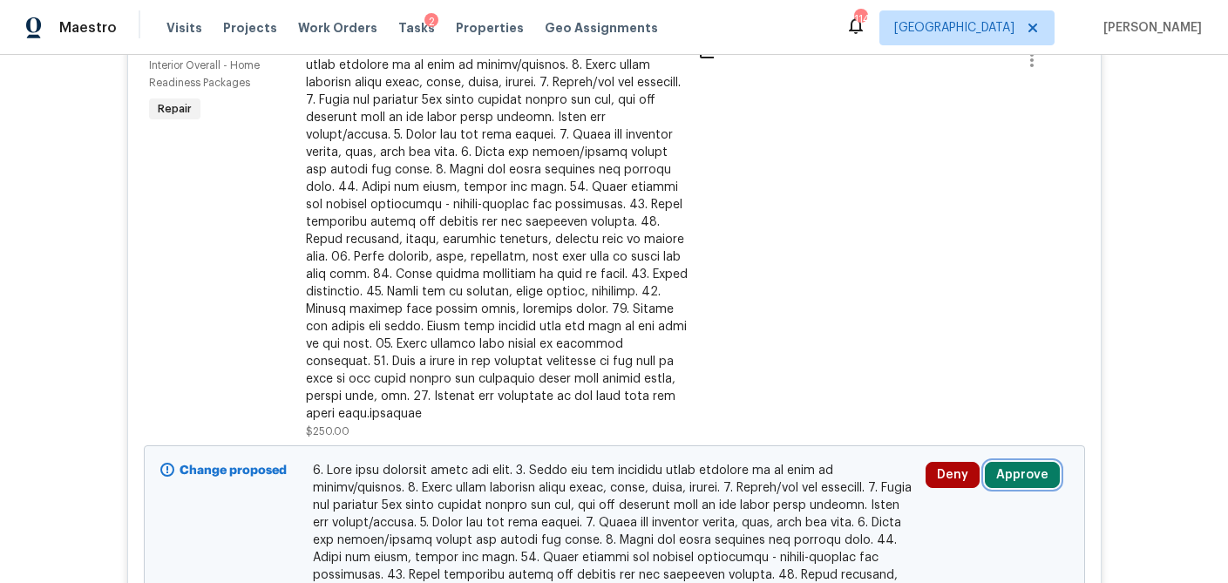
drag, startPoint x: 1019, startPoint y: 460, endPoint x: 1001, endPoint y: 459, distance: 18.3
click at [1019, 462] on button "Approve" at bounding box center [1022, 475] width 75 height 26
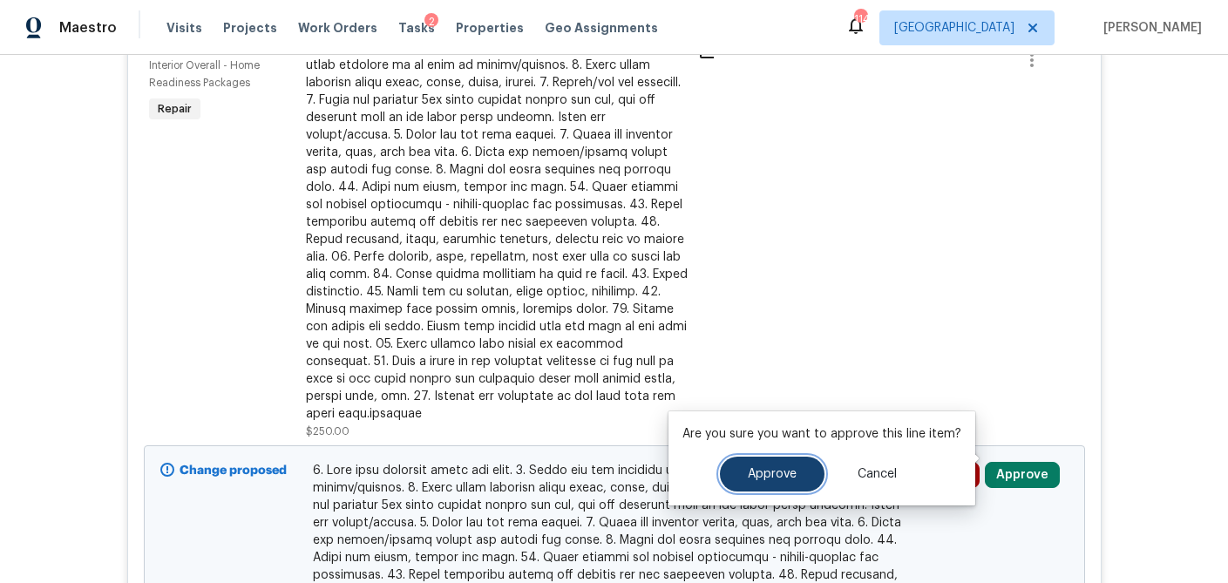
click at [789, 472] on span "Approve" at bounding box center [772, 474] width 49 height 13
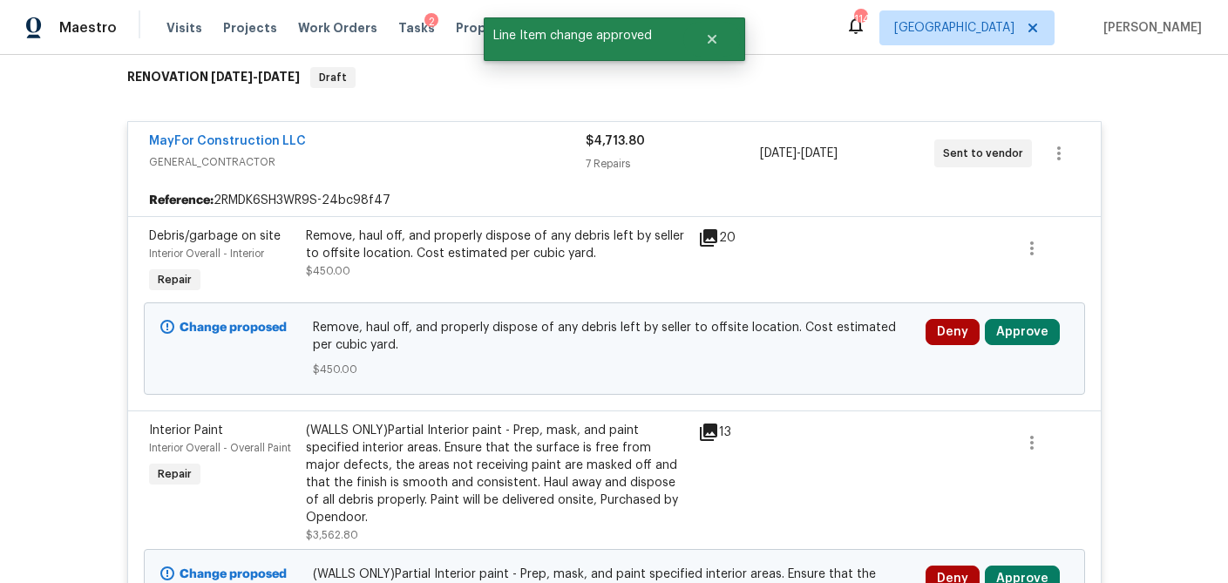
scroll to position [371, 0]
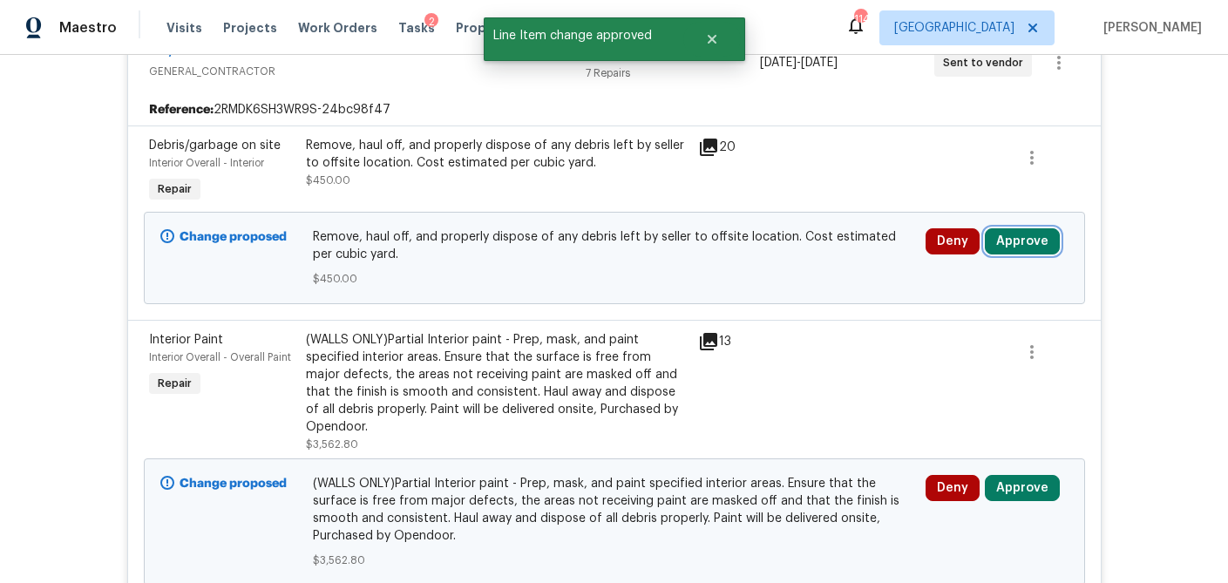
click at [1028, 238] on button "Approve" at bounding box center [1022, 241] width 75 height 26
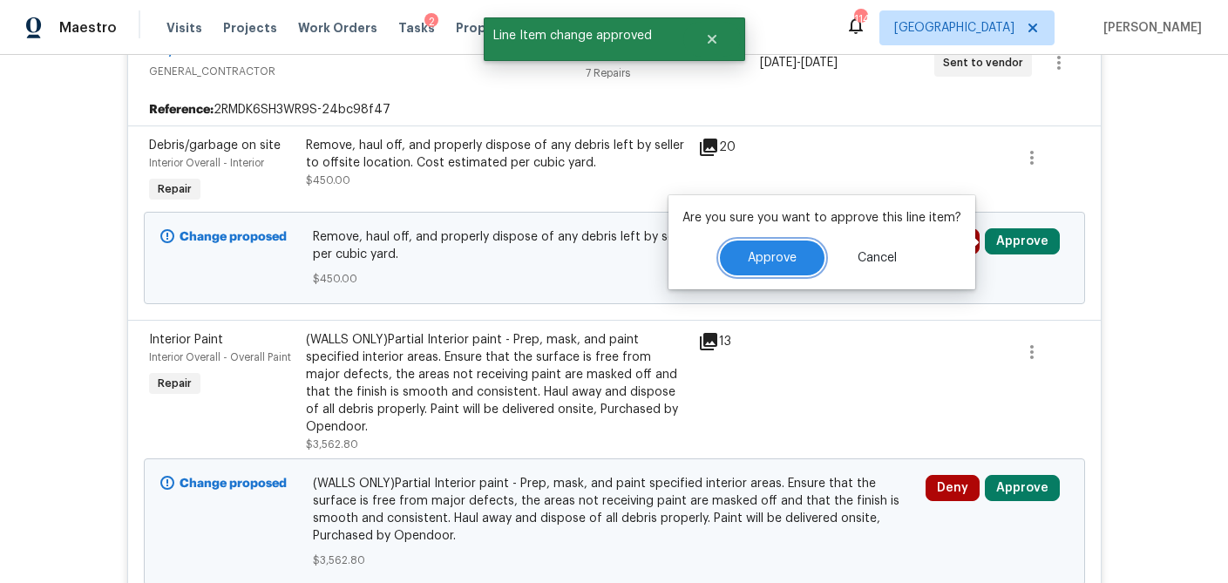
click at [787, 263] on span "Approve" at bounding box center [772, 258] width 49 height 13
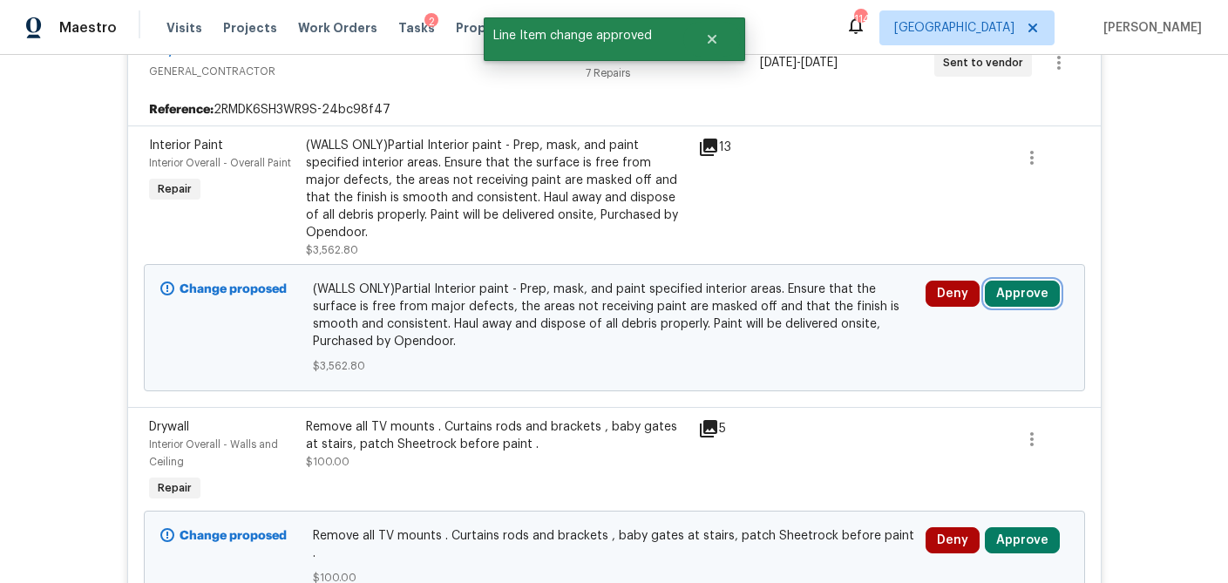
click at [1026, 297] on button "Approve" at bounding box center [1022, 294] width 75 height 26
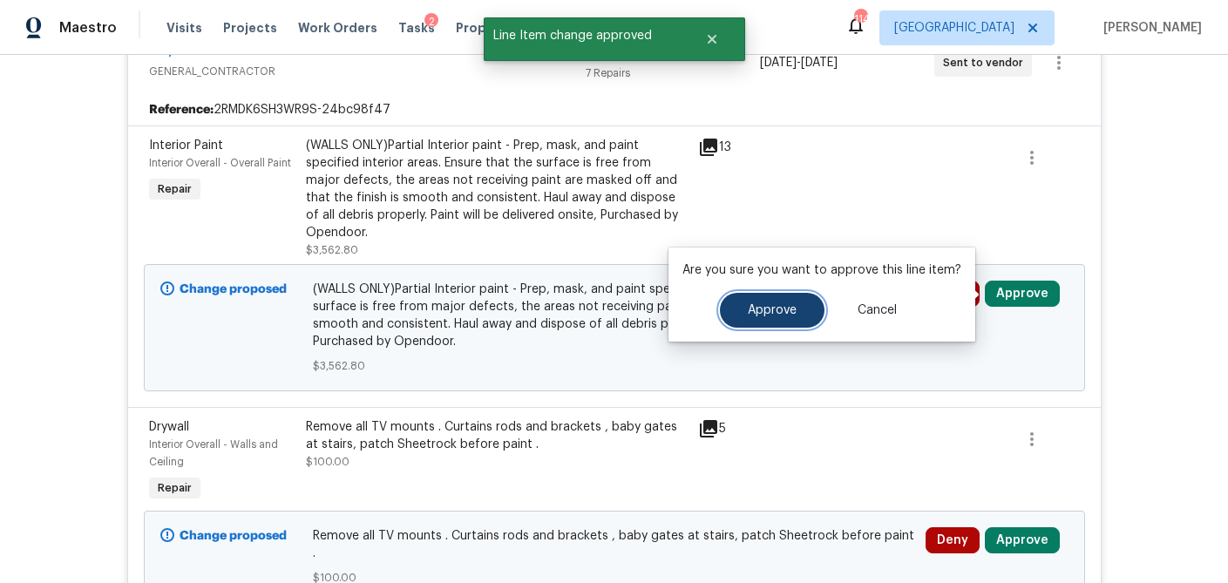
click at [789, 309] on span "Approve" at bounding box center [772, 310] width 49 height 13
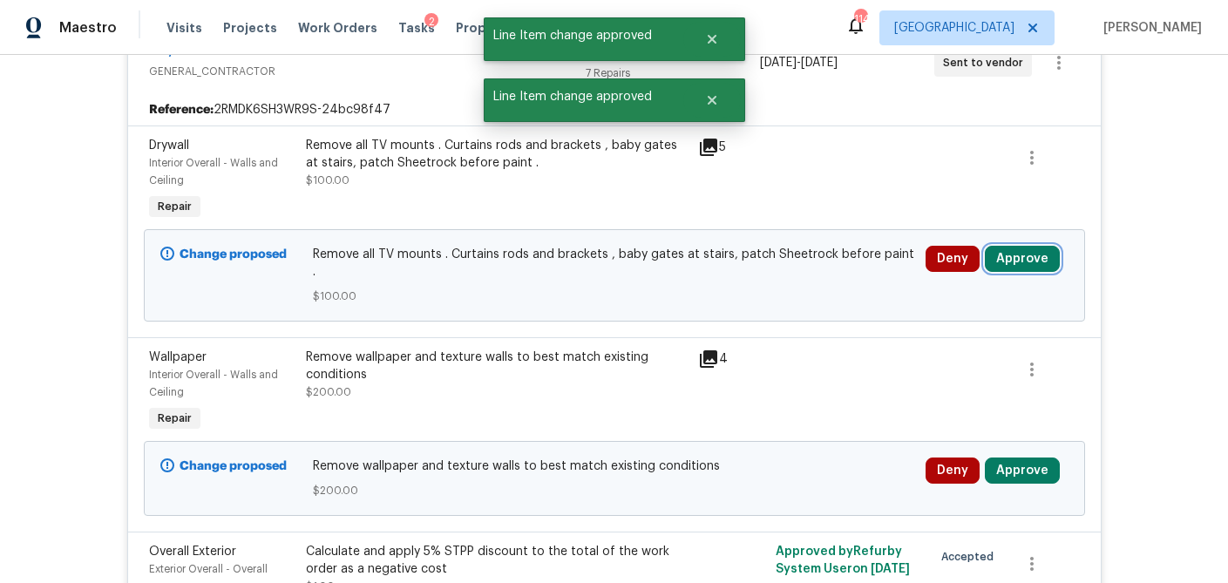
click at [1037, 253] on button "Approve" at bounding box center [1022, 259] width 75 height 26
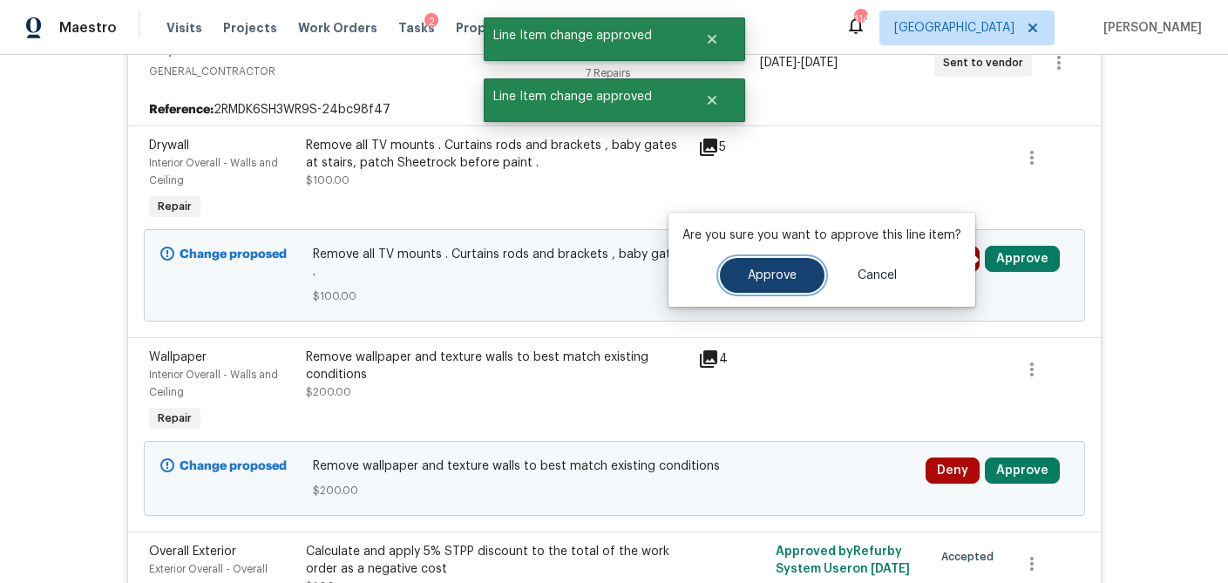
click at [770, 283] on button "Approve" at bounding box center [772, 275] width 105 height 35
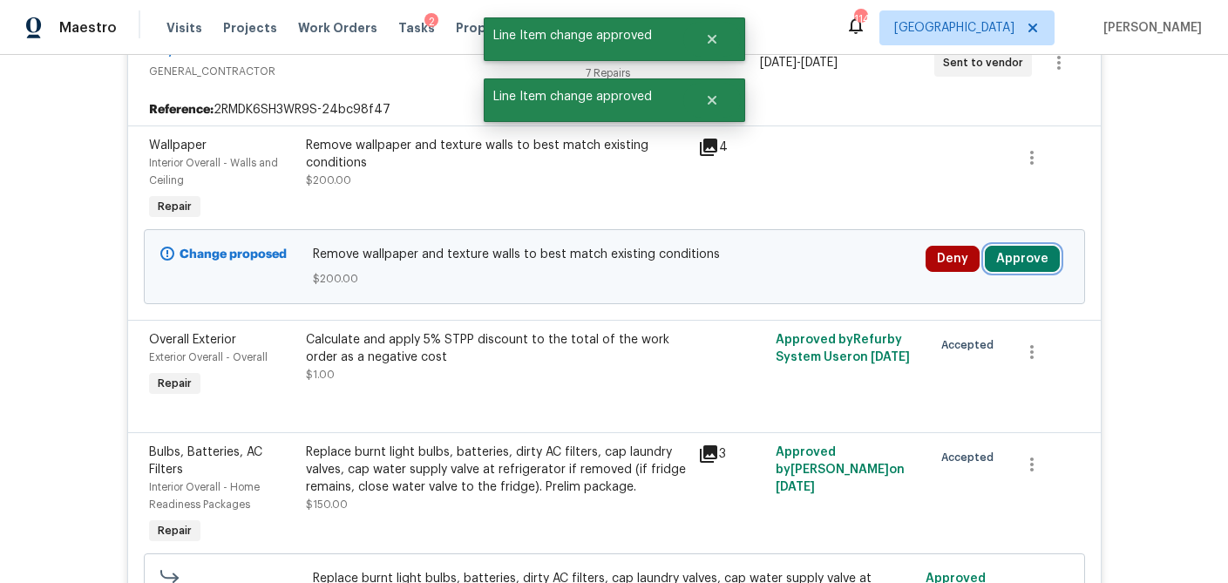
click at [1007, 267] on button "Approve" at bounding box center [1022, 259] width 75 height 26
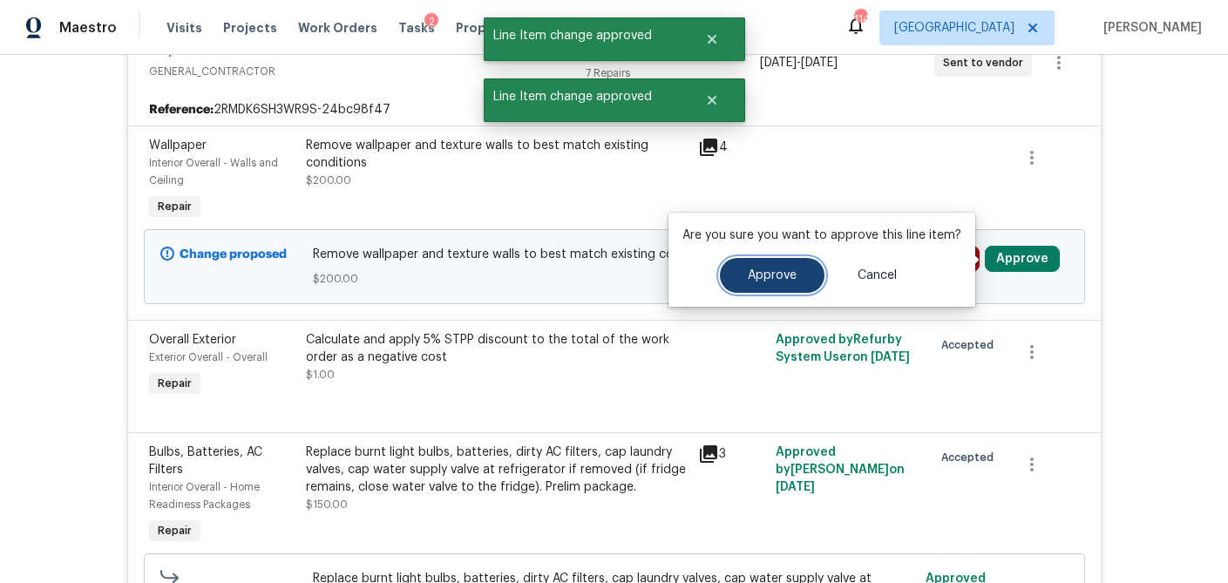
click at [781, 285] on button "Approve" at bounding box center [772, 275] width 105 height 35
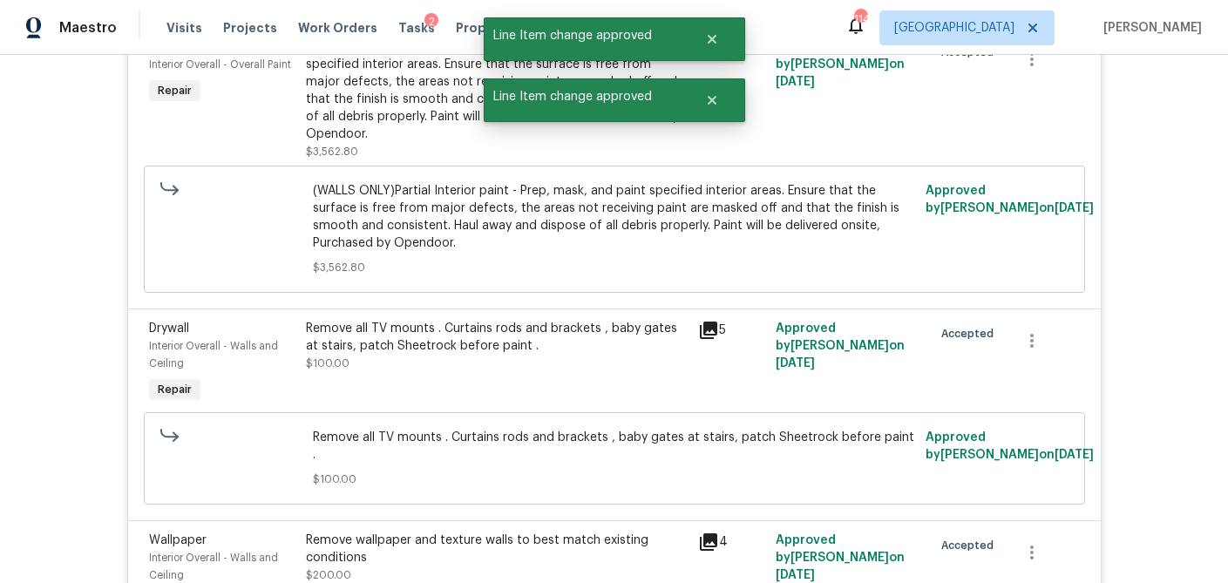
scroll to position [2406, 0]
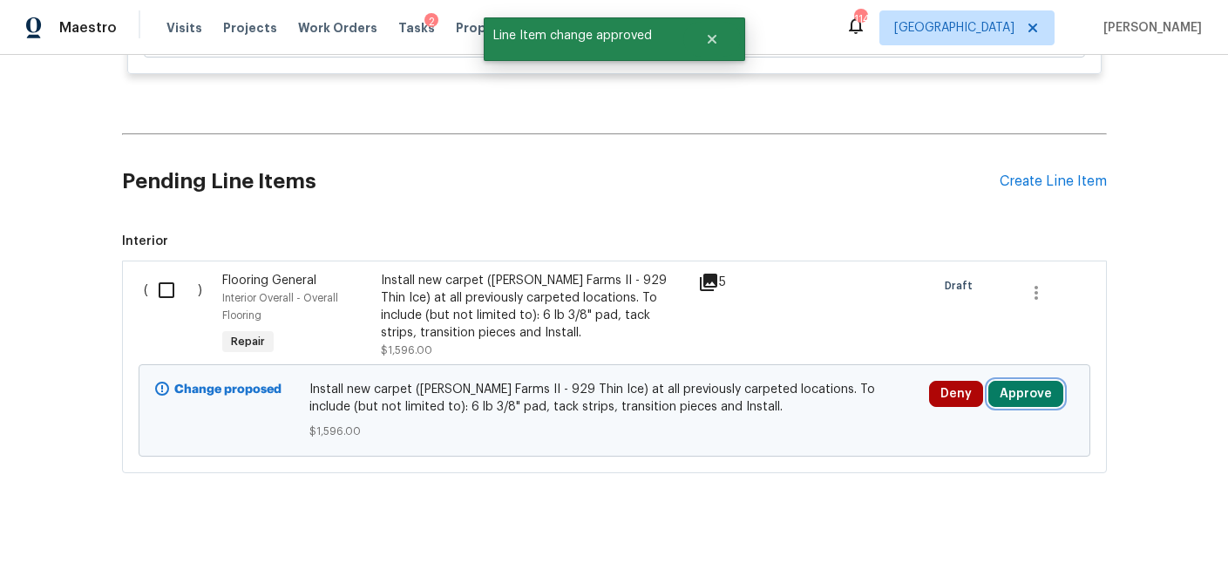
click at [1034, 388] on button "Approve" at bounding box center [1025, 394] width 75 height 26
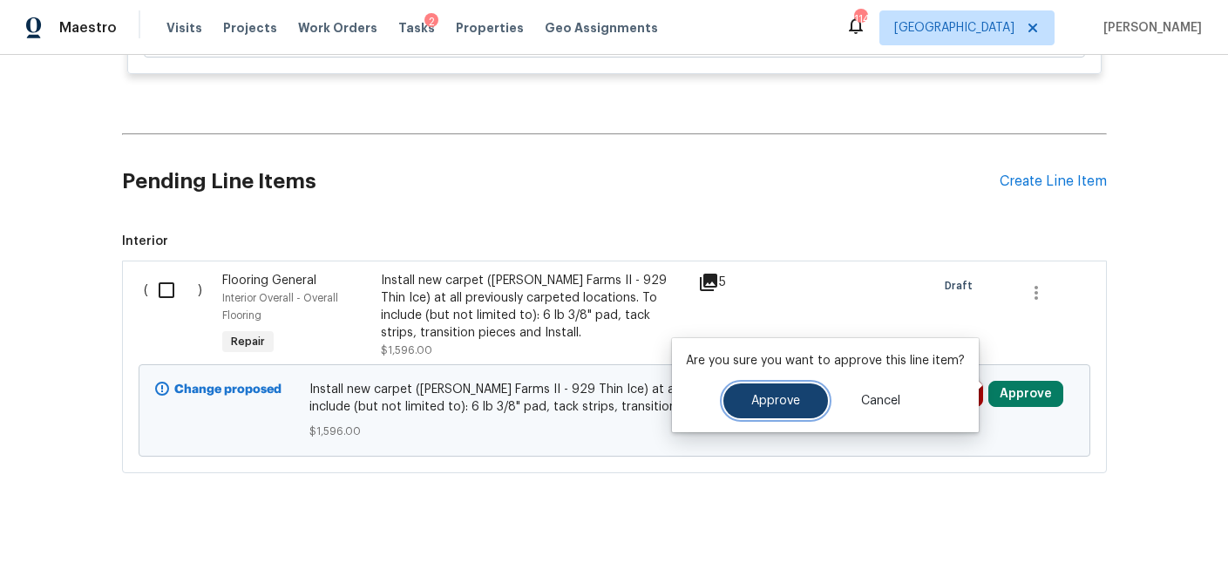
click at [776, 392] on button "Approve" at bounding box center [775, 400] width 105 height 35
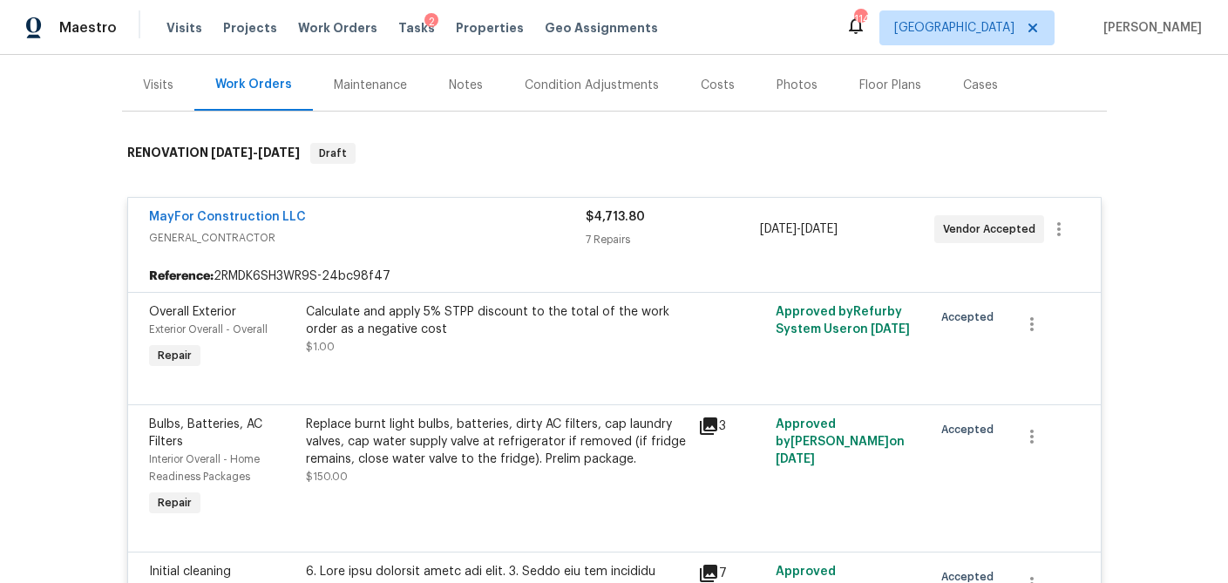
scroll to position [0, 0]
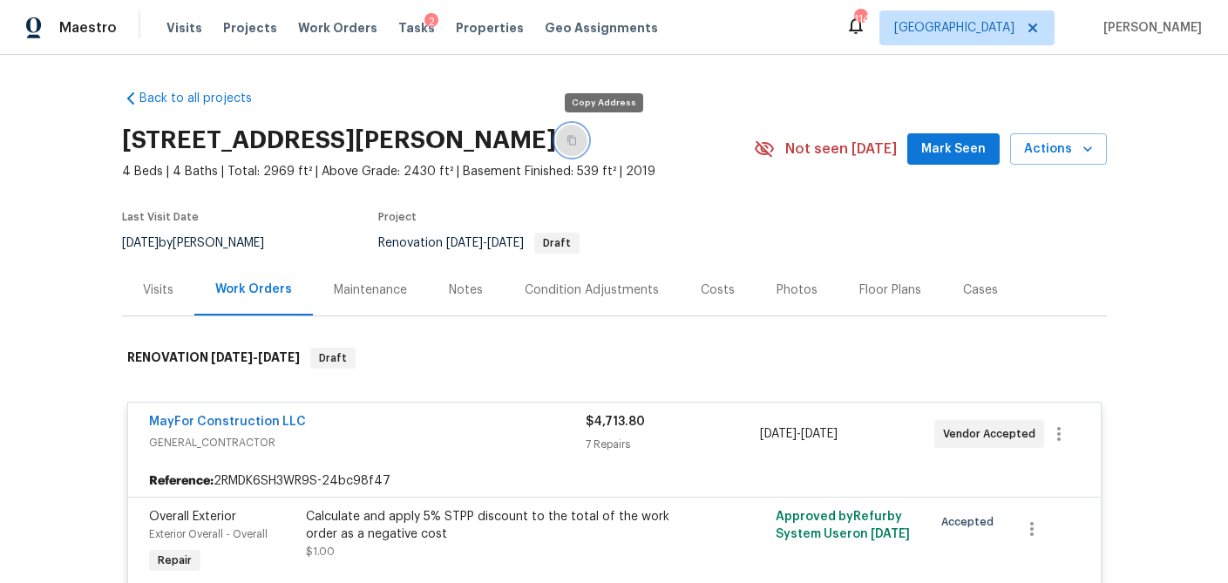
click at [577, 142] on icon "button" at bounding box center [571, 140] width 10 height 10
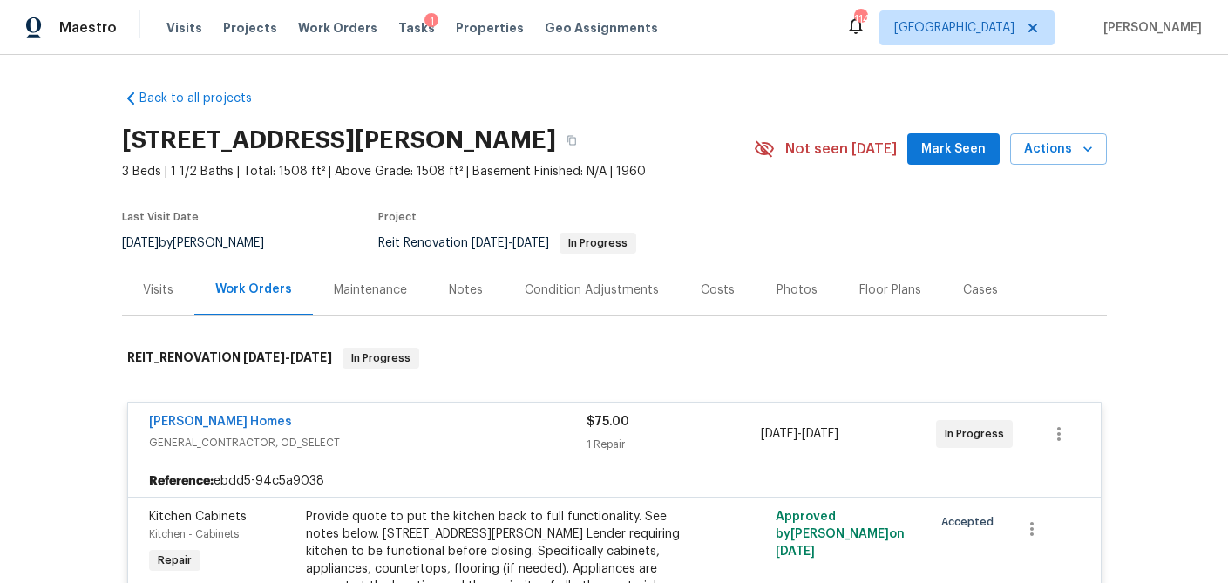
click at [159, 294] on div "Visits" at bounding box center [158, 289] width 30 height 17
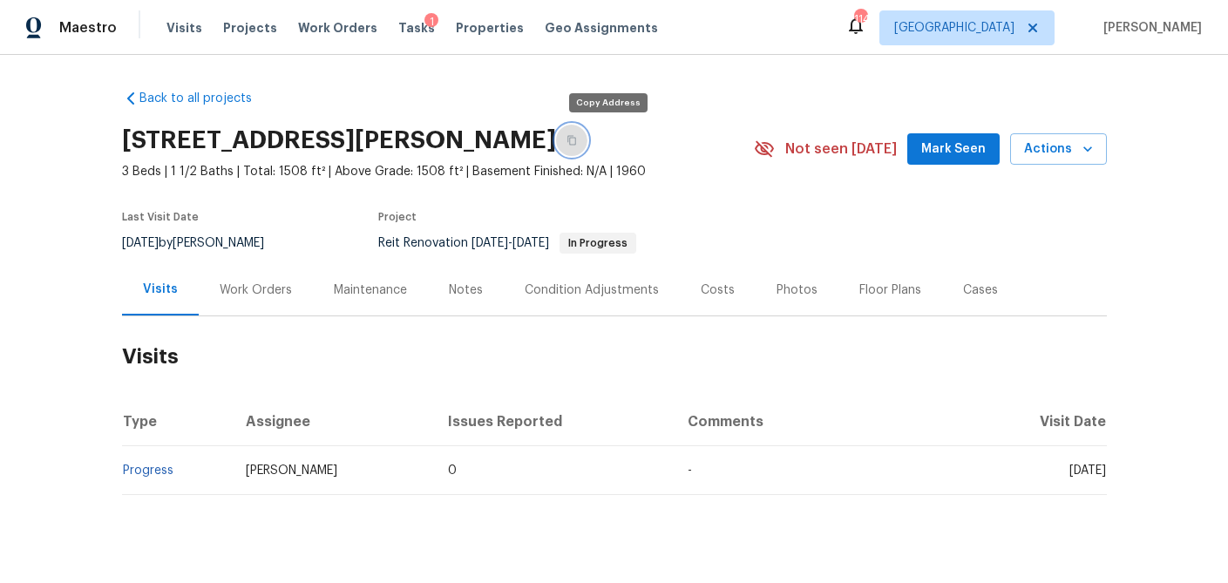
click at [577, 139] on icon "button" at bounding box center [571, 140] width 10 height 10
click at [274, 281] on div "Work Orders" at bounding box center [256, 289] width 72 height 17
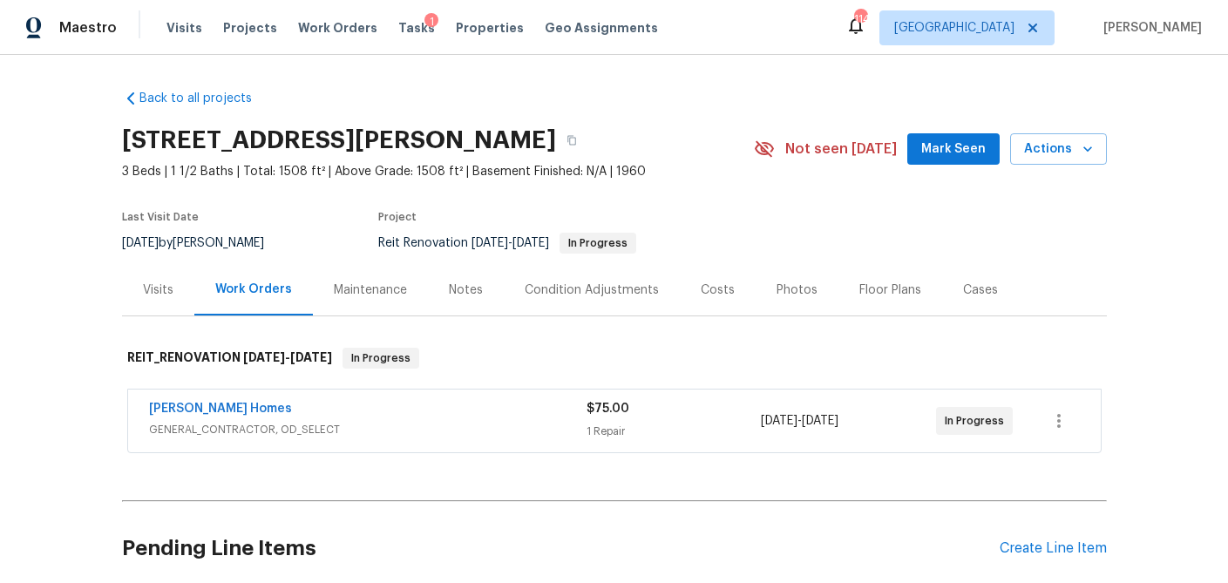
click at [259, 422] on span "GENERAL_CONTRACTOR, OD_SELECT" at bounding box center [367, 429] width 437 height 17
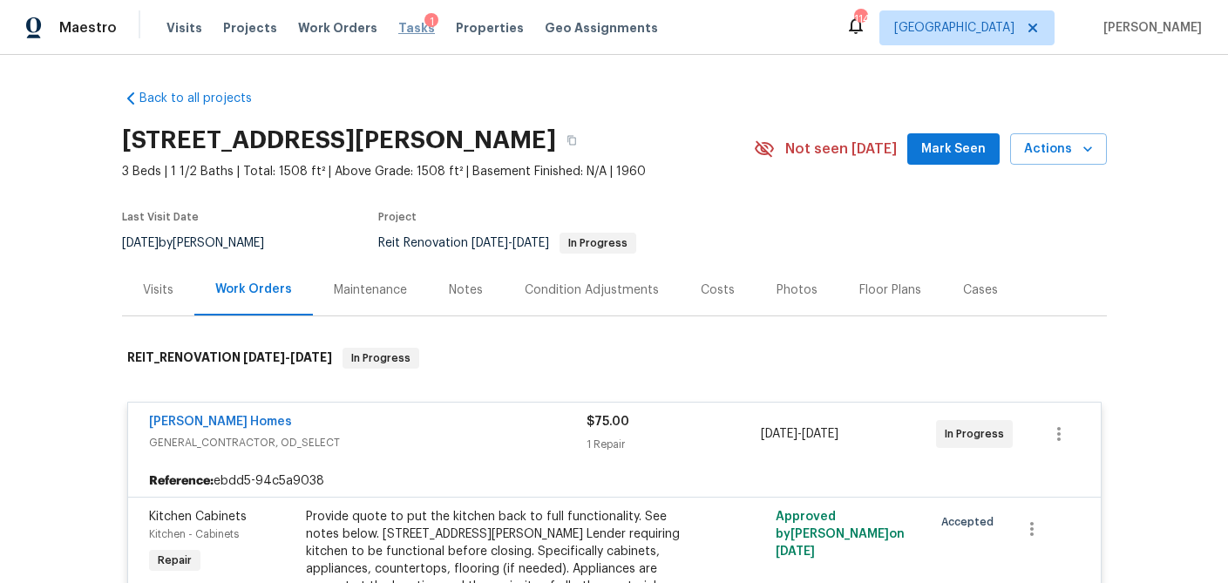
click at [398, 27] on span "Tasks" at bounding box center [416, 28] width 37 height 12
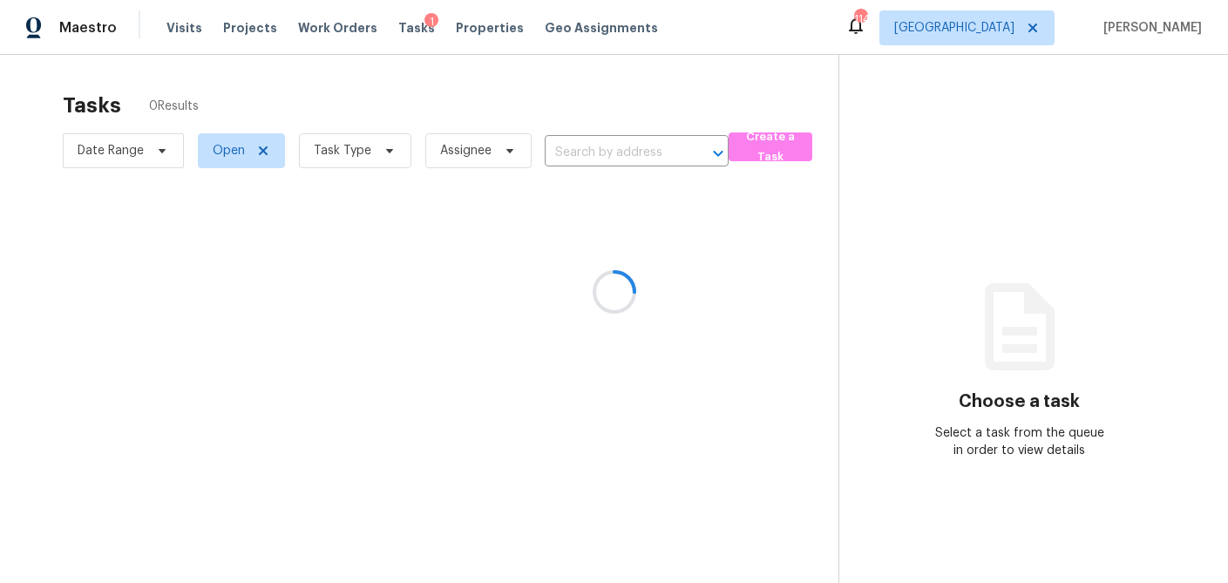
click at [381, 146] on div at bounding box center [614, 291] width 1228 height 583
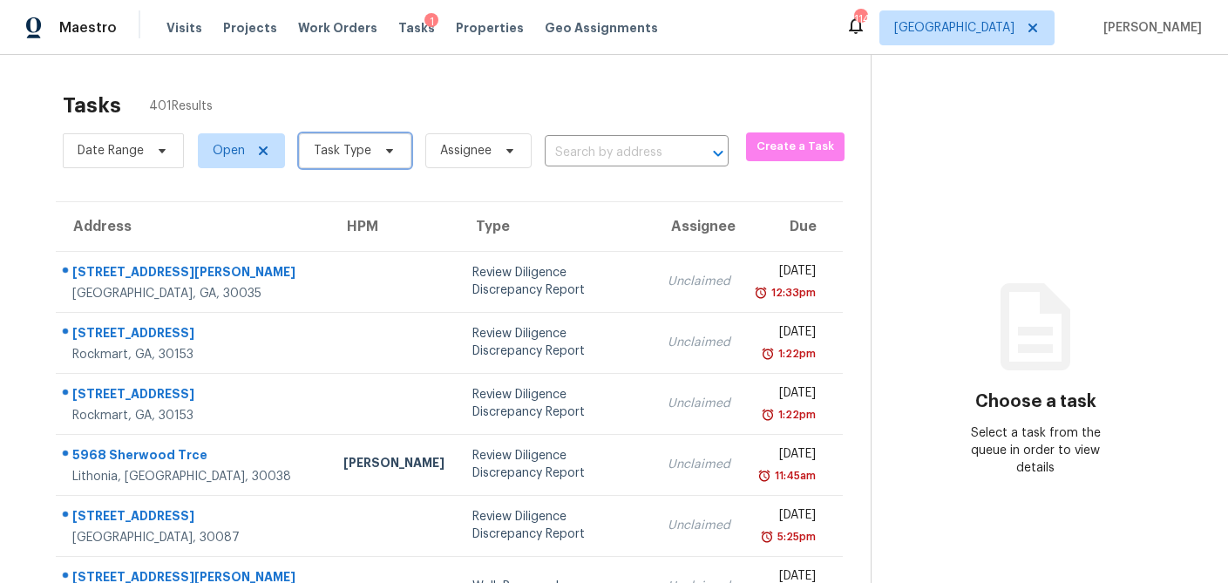
click at [386, 150] on icon at bounding box center [389, 151] width 7 height 4
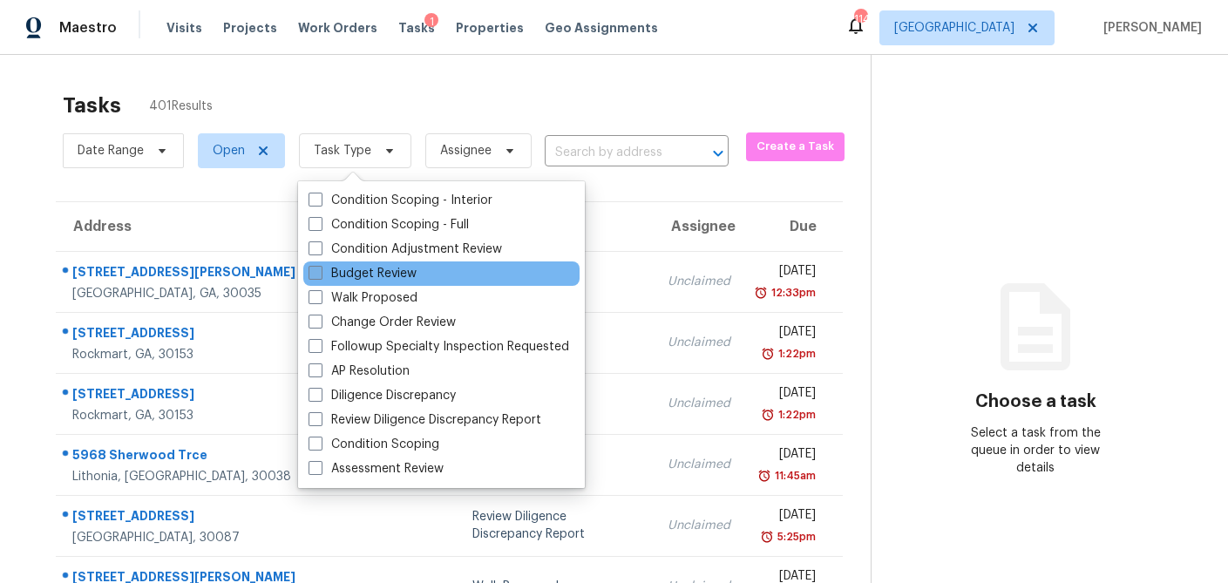
click at [309, 271] on span at bounding box center [315, 273] width 14 height 14
click at [309, 271] on input "Budget Review" at bounding box center [313, 270] width 11 height 11
checkbox input "true"
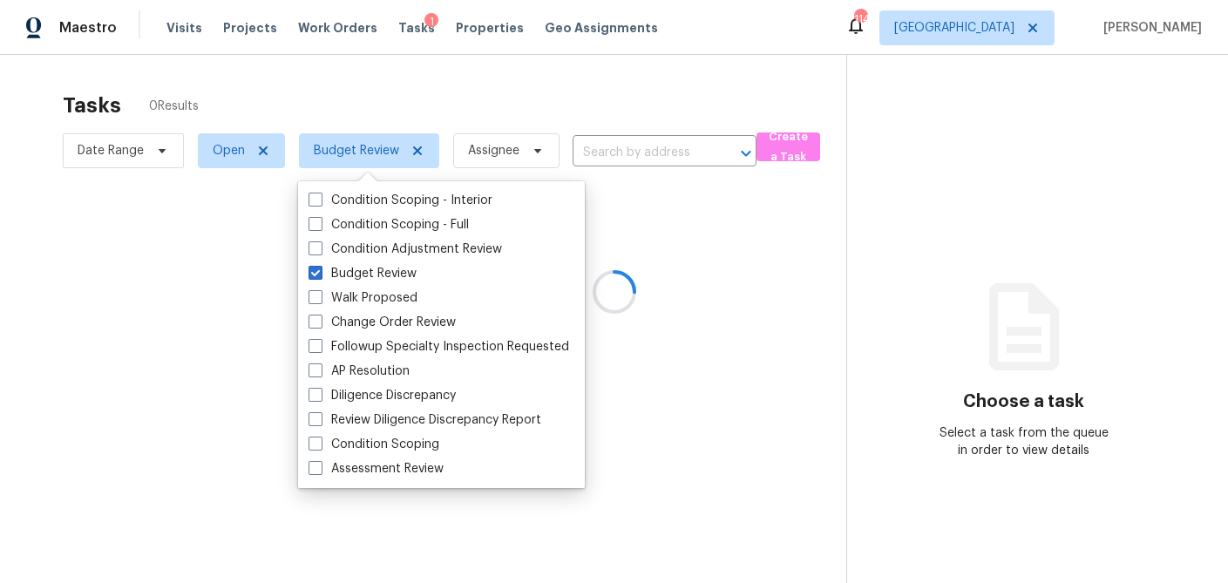
click at [386, 76] on div at bounding box center [614, 291] width 1228 height 583
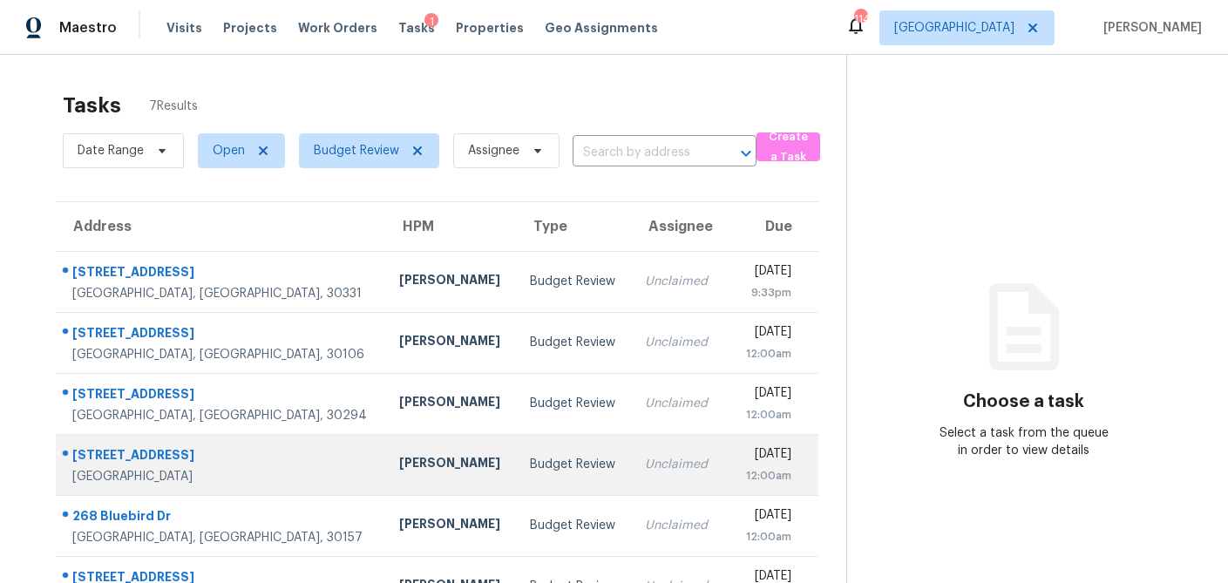
scroll to position [109, 0]
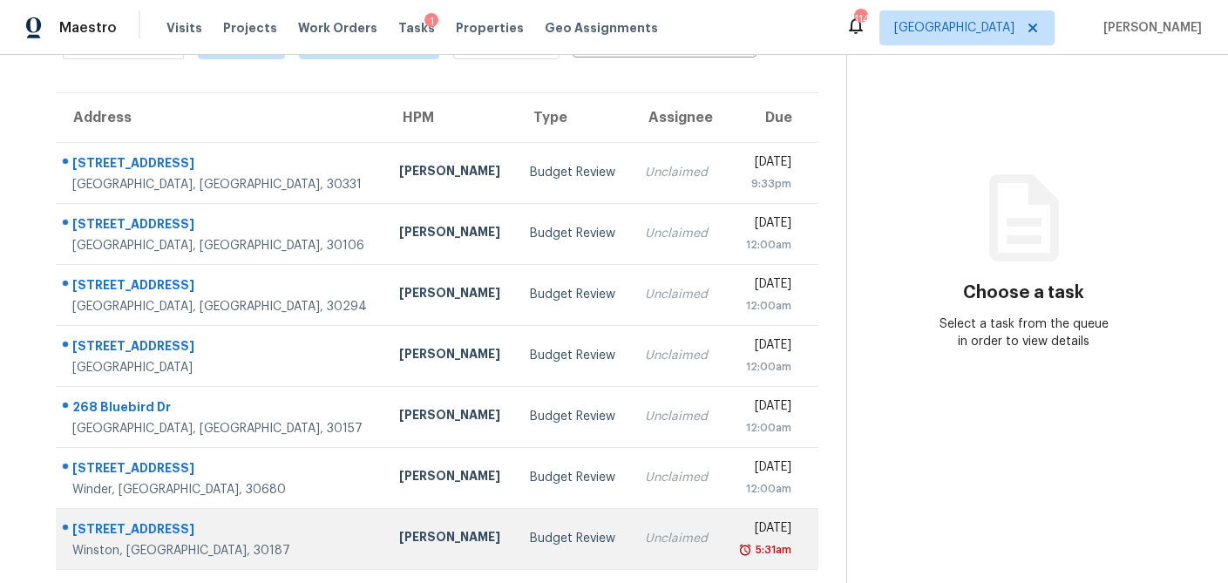
click at [631, 539] on td "Unclaimed" at bounding box center [676, 538] width 91 height 61
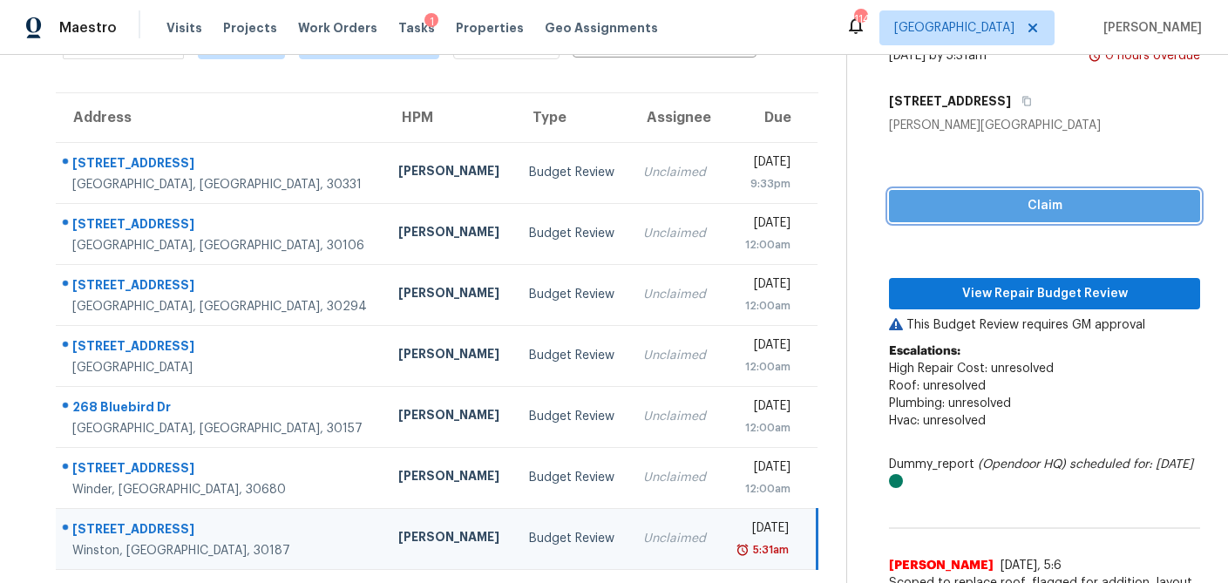
click at [976, 209] on span "Claim" at bounding box center [1044, 206] width 283 height 22
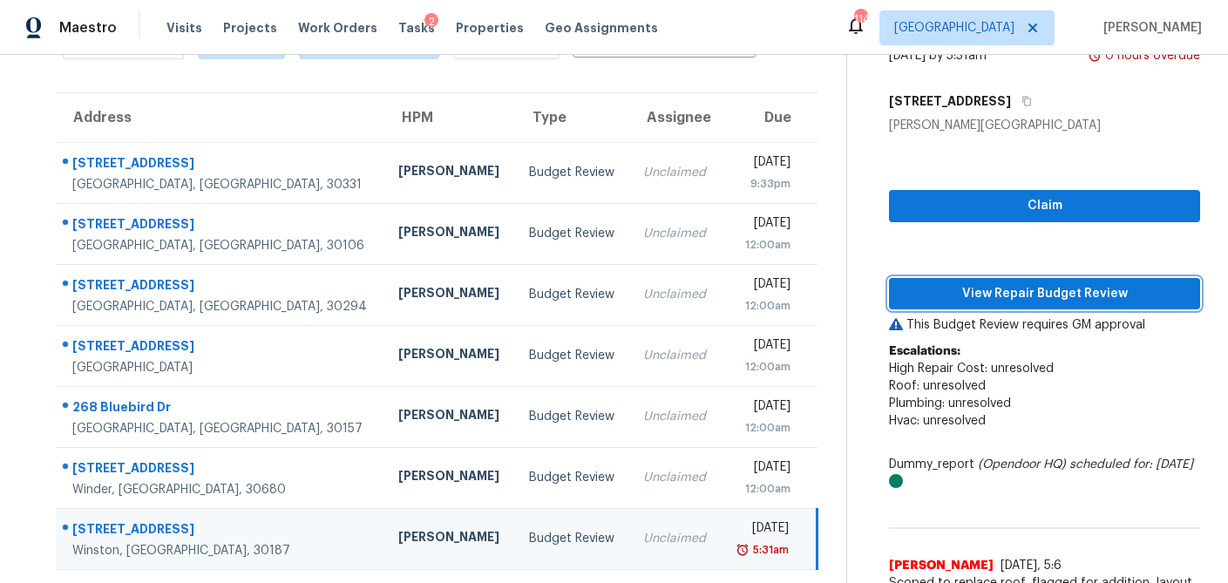
click at [972, 288] on span "View Repair Budget Review" at bounding box center [1044, 294] width 283 height 22
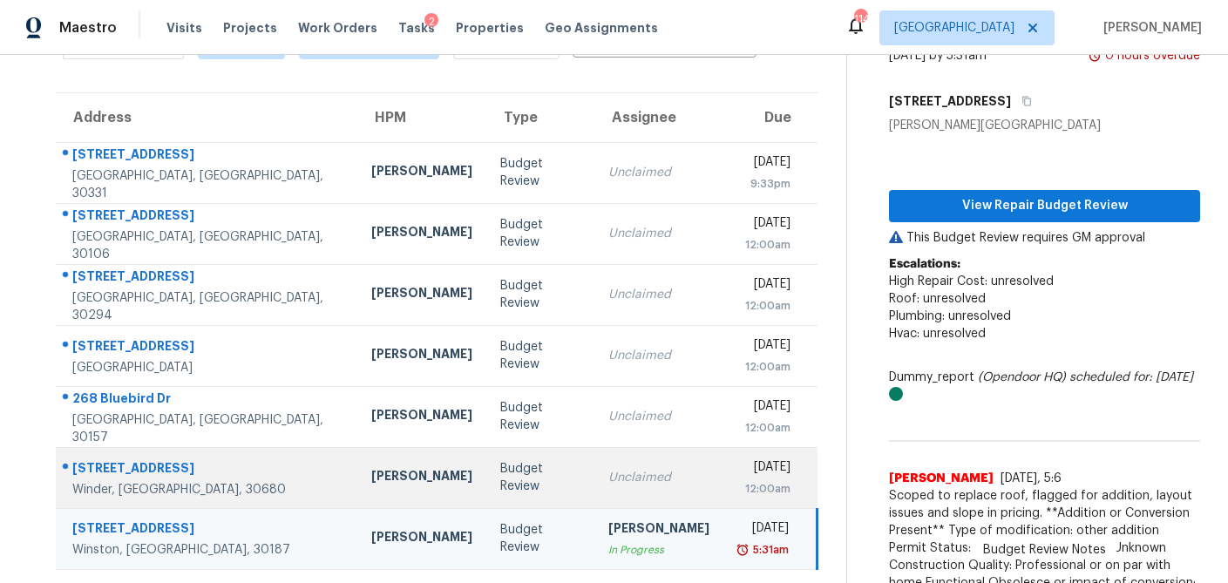
click at [594, 489] on td "Unclaimed" at bounding box center [658, 477] width 129 height 61
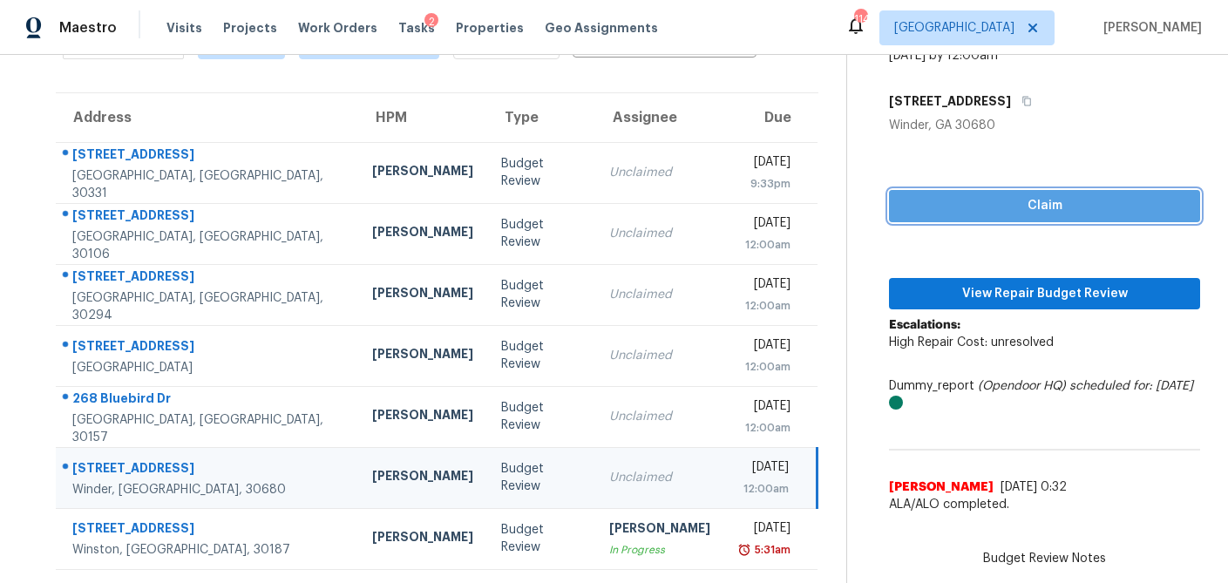
drag, startPoint x: 984, startPoint y: 211, endPoint x: 978, endPoint y: 286, distance: 75.1
click at [984, 211] on span "Claim" at bounding box center [1044, 206] width 283 height 22
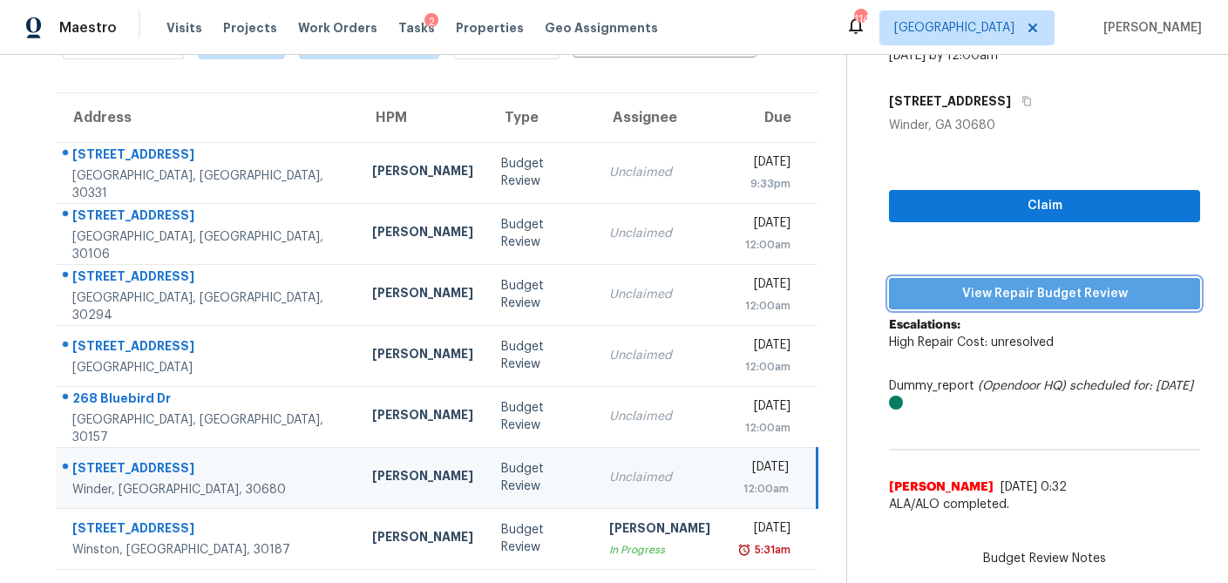
click at [980, 302] on span "View Repair Budget Review" at bounding box center [1044, 294] width 283 height 22
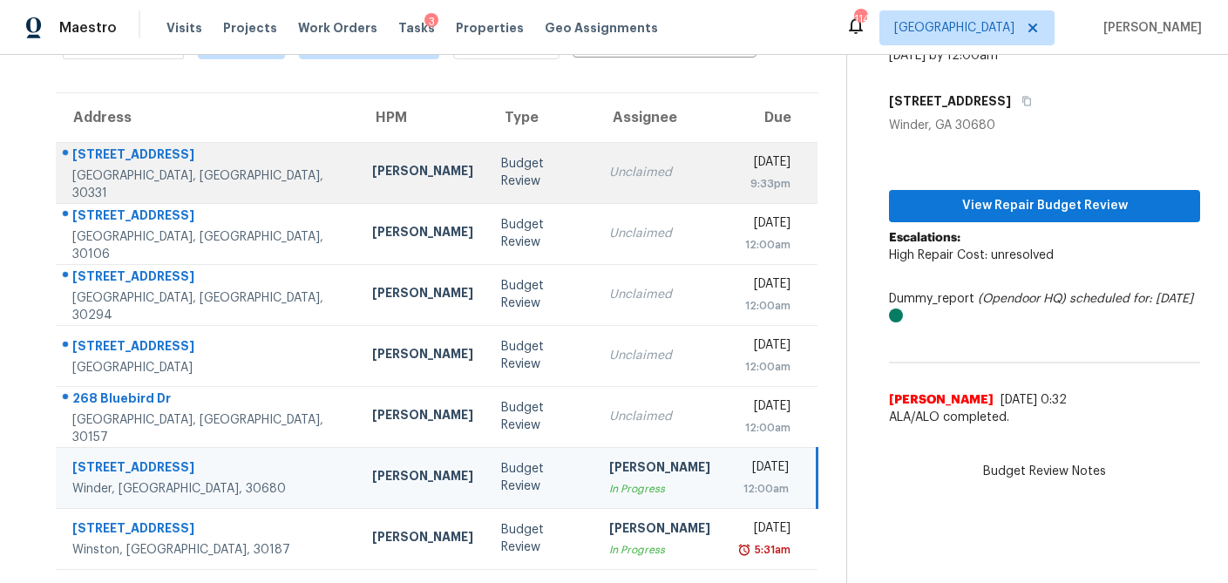
click at [501, 179] on div "Budget Review" at bounding box center [541, 172] width 80 height 35
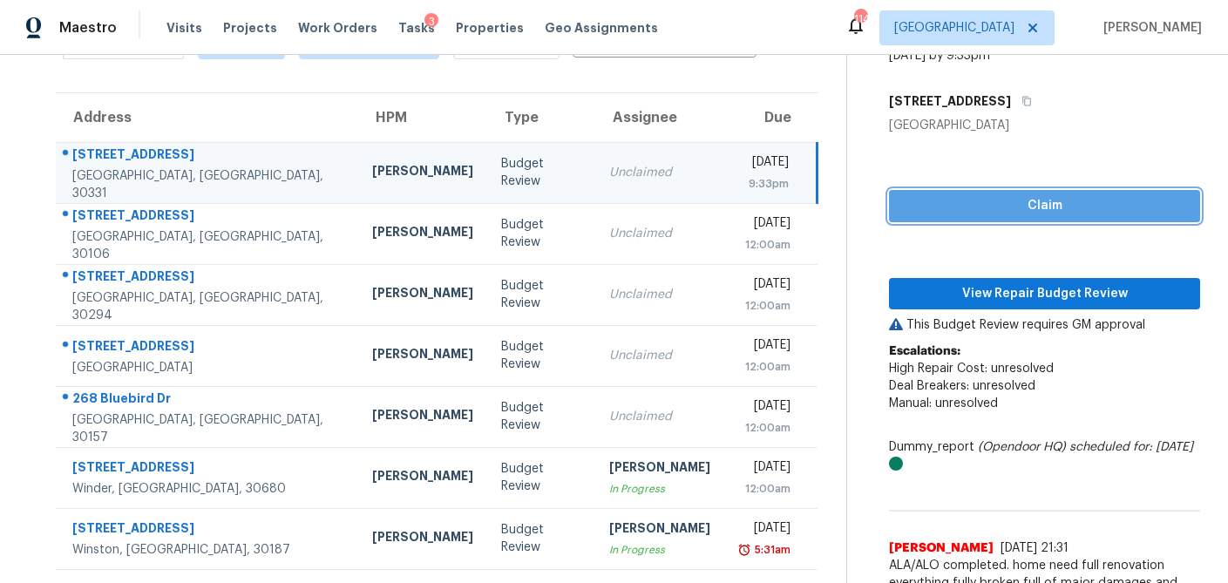
drag, startPoint x: 937, startPoint y: 206, endPoint x: 931, endPoint y: 256, distance: 49.9
click at [937, 206] on span "Claim" at bounding box center [1044, 206] width 283 height 22
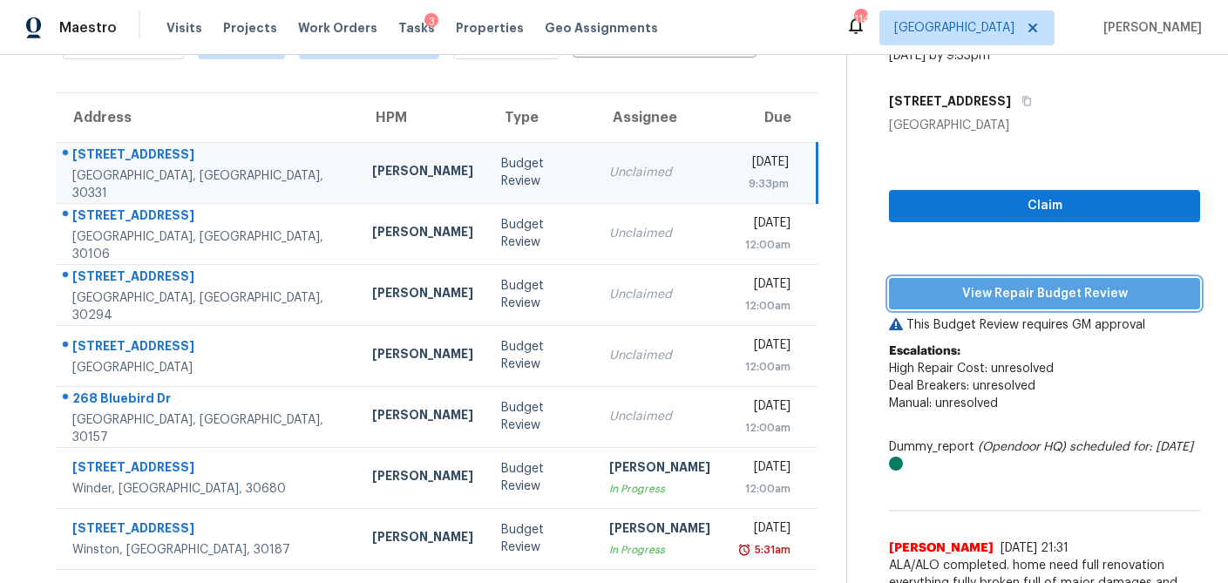
click at [940, 290] on span "View Repair Budget Review" at bounding box center [1044, 294] width 283 height 22
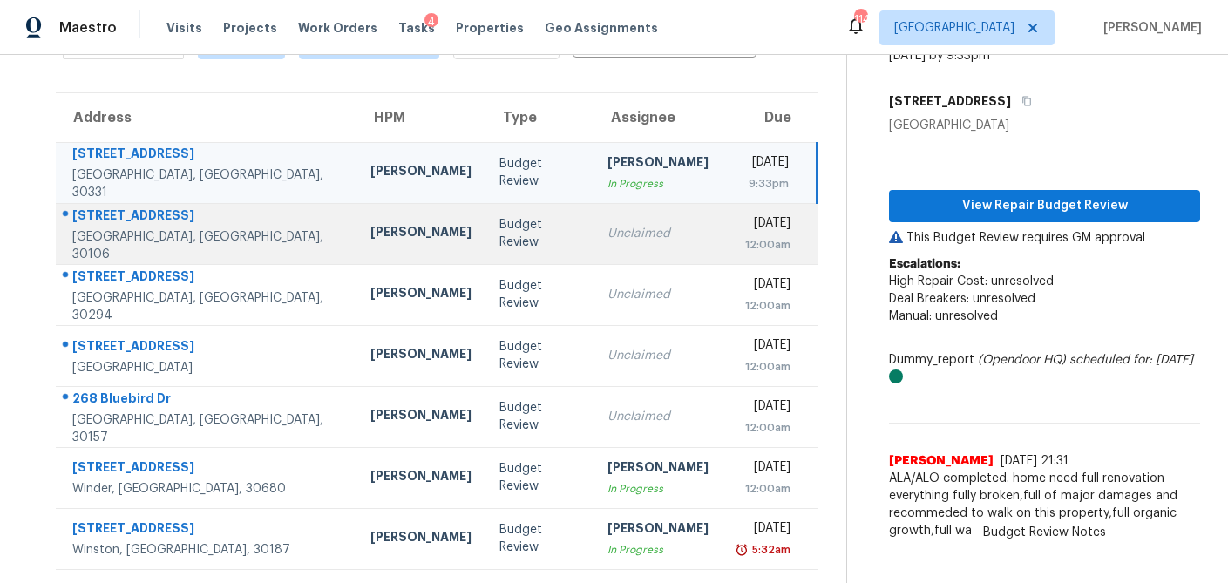
click at [496, 245] on td "Budget Review" at bounding box center [538, 233] width 107 height 61
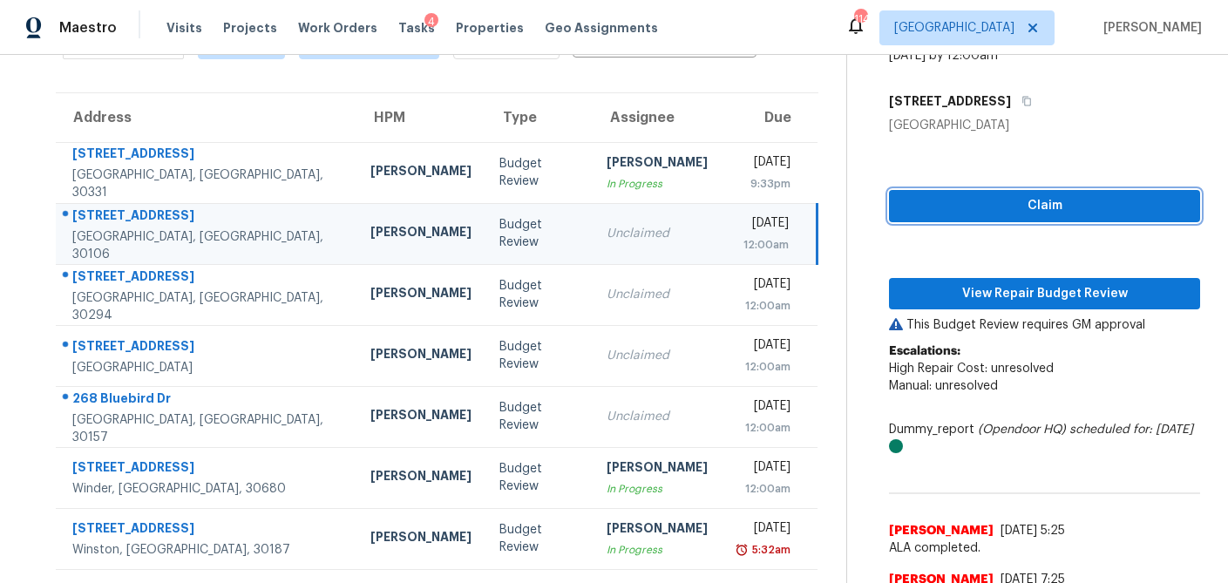
click at [943, 219] on button "Claim" at bounding box center [1044, 206] width 311 height 32
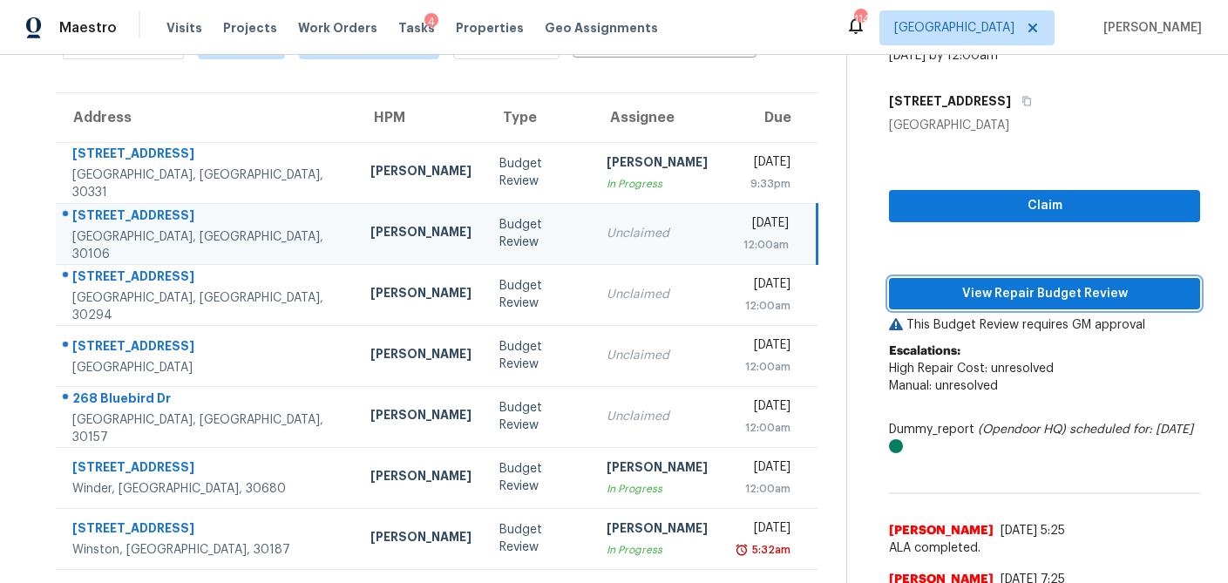
click at [941, 294] on span "View Repair Budget Review" at bounding box center [1044, 294] width 283 height 22
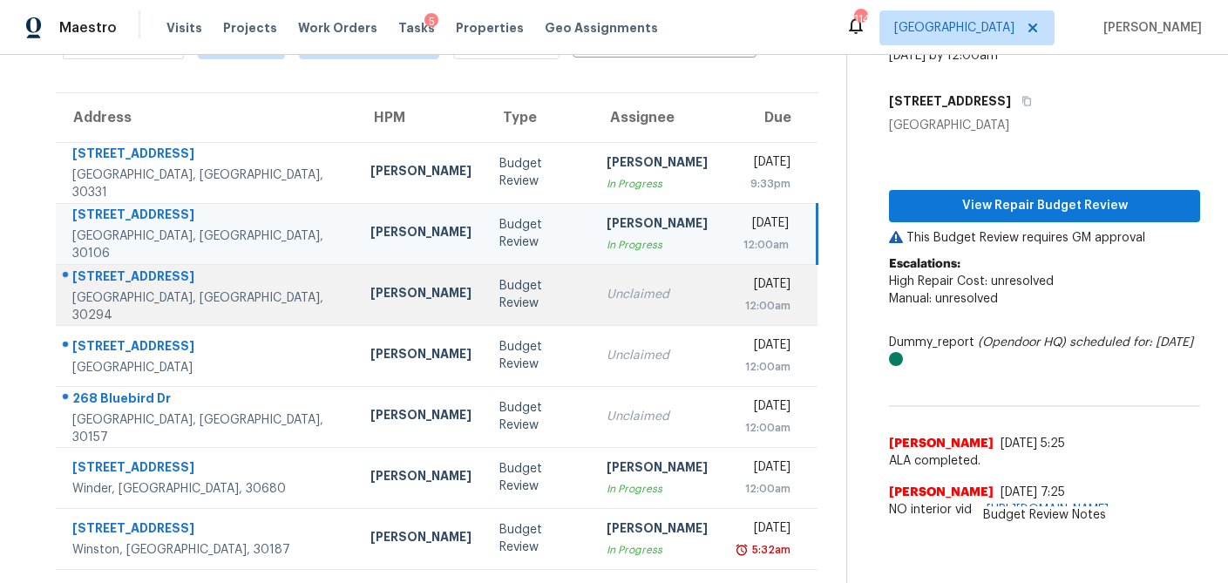
click at [606, 297] on div "Unclaimed" at bounding box center [656, 294] width 101 height 17
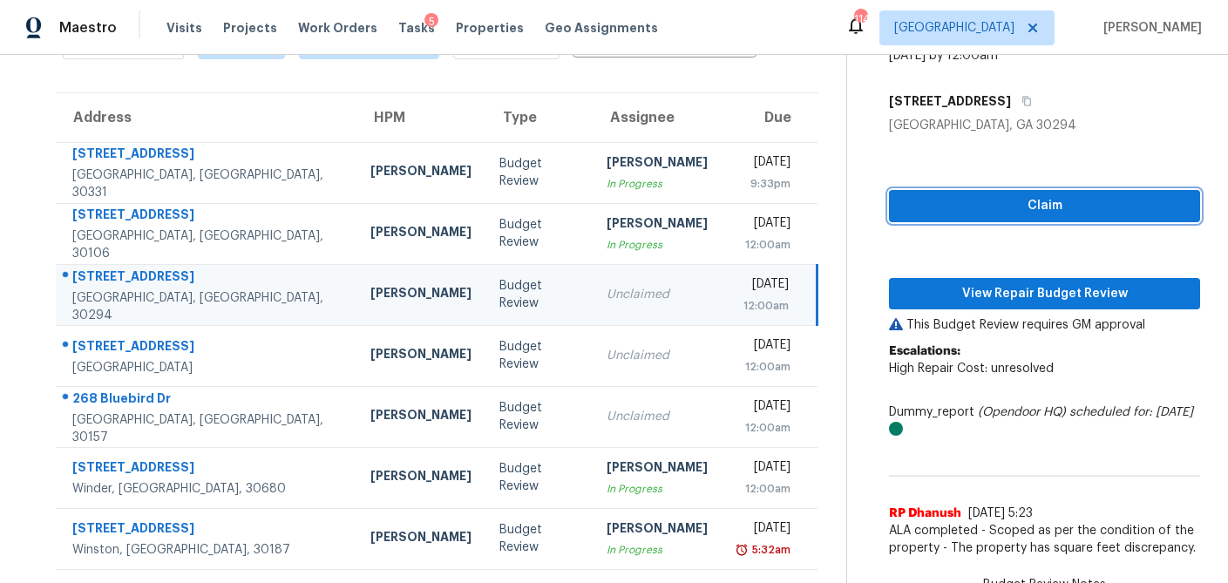
click at [958, 201] on span "Claim" at bounding box center [1044, 206] width 283 height 22
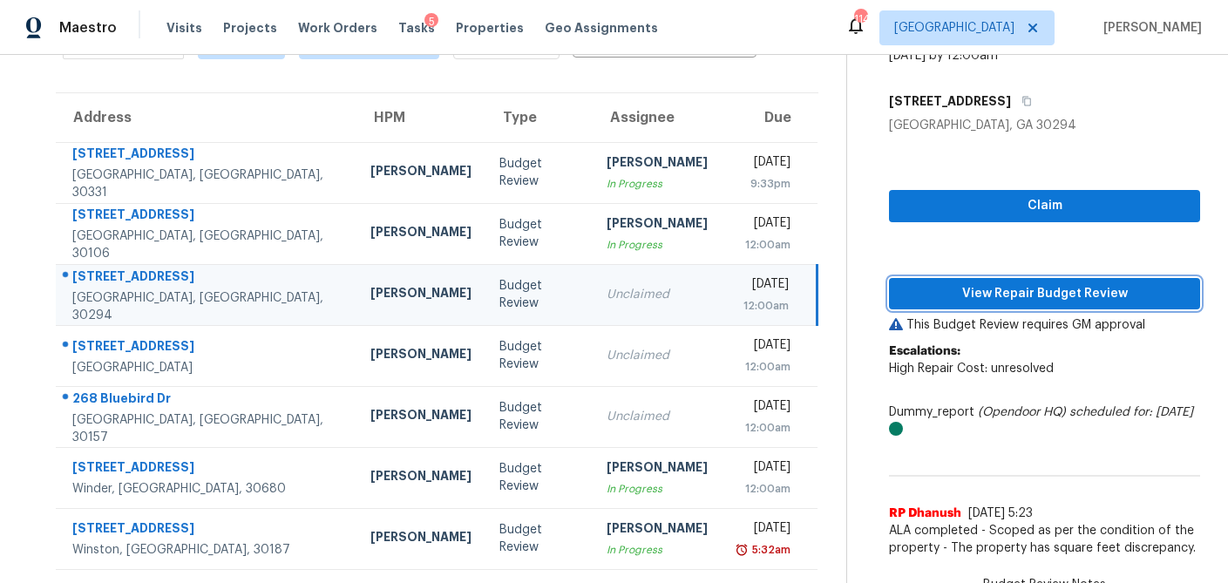
click at [937, 292] on span "View Repair Budget Review" at bounding box center [1044, 294] width 283 height 22
